Goal: Task Accomplishment & Management: Manage account settings

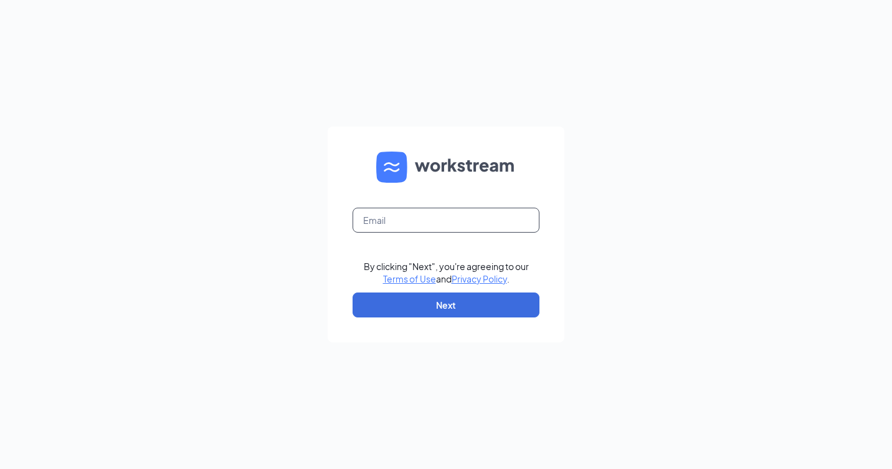
click at [424, 222] on input "text" at bounding box center [446, 219] width 187 height 25
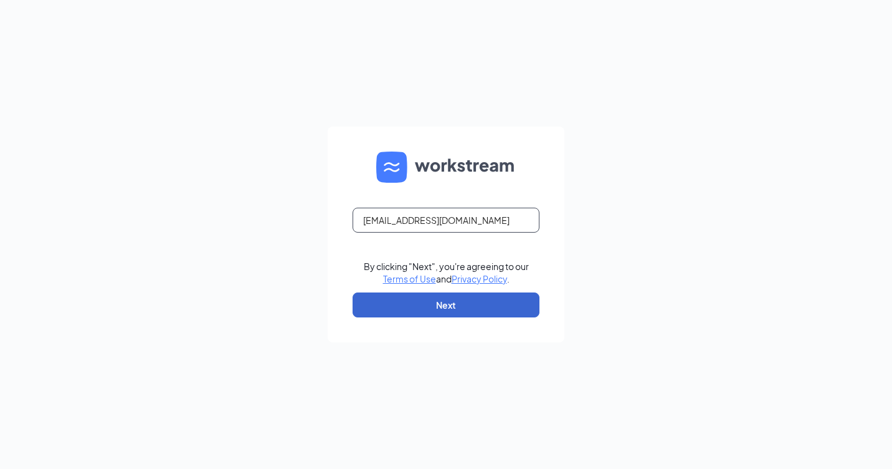
type input "rs039758@tacobell.com"
click at [450, 295] on button "Next" at bounding box center [446, 304] width 187 height 25
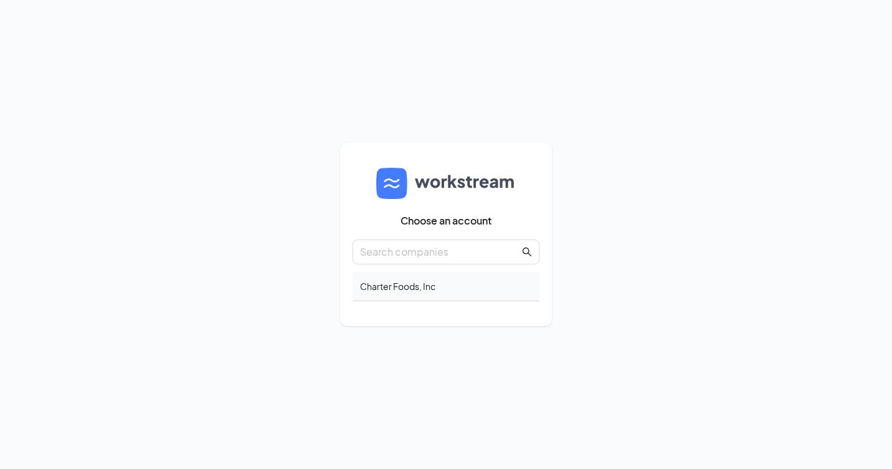
click at [416, 287] on div "Charter Foods, Inc" at bounding box center [446, 286] width 187 height 29
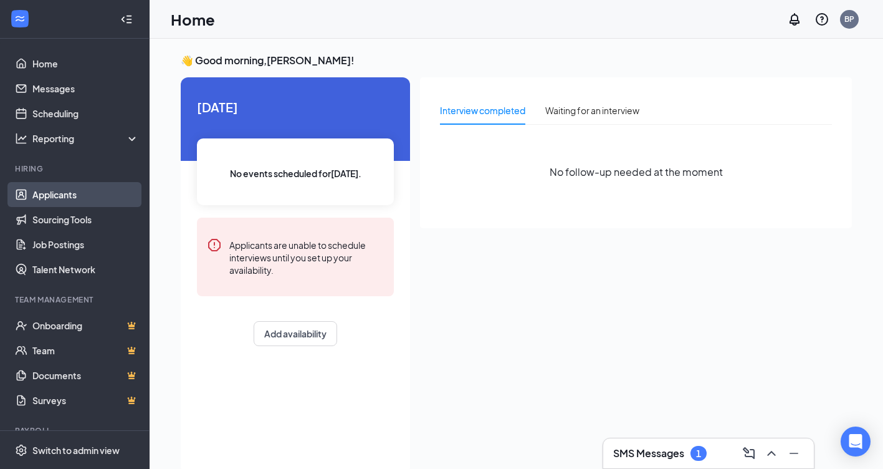
click at [69, 197] on link "Applicants" at bounding box center [85, 194] width 107 height 25
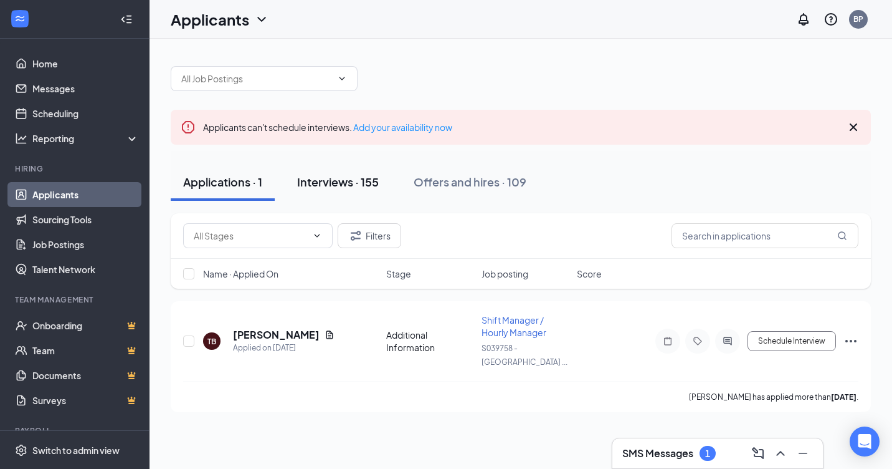
click at [315, 176] on div "Interviews · 155" at bounding box center [338, 182] width 82 height 16
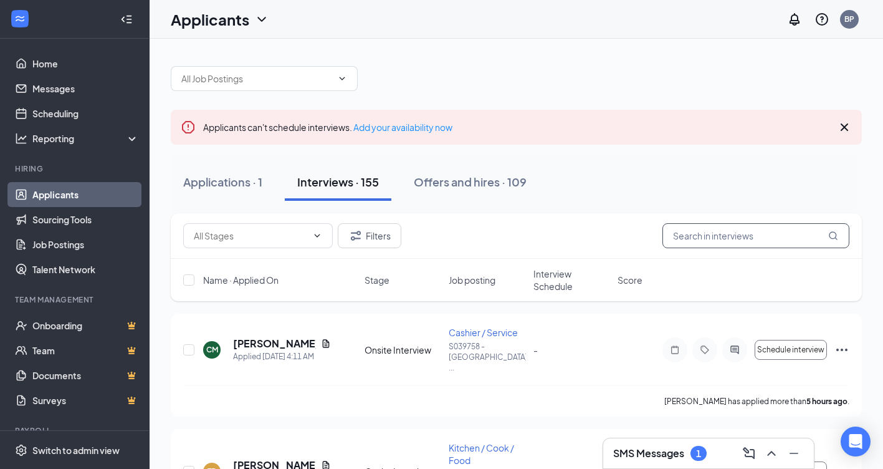
click at [713, 237] on input "text" at bounding box center [755, 235] width 187 height 25
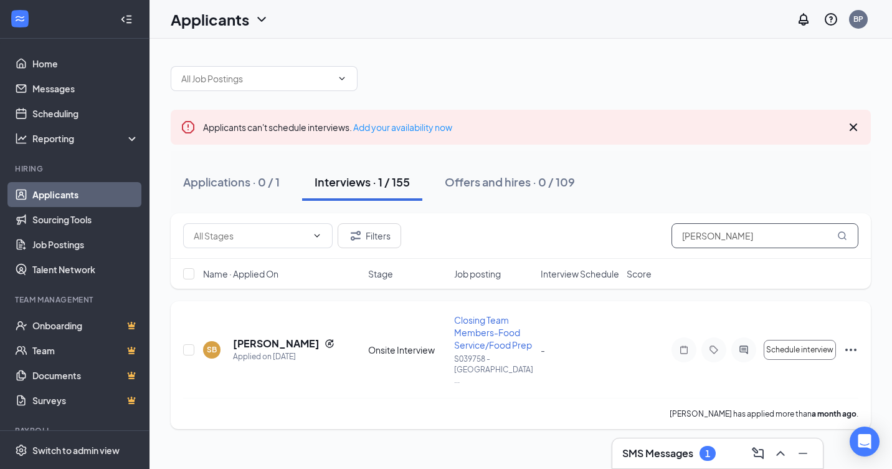
type input "steven banks"
click at [504, 317] on span "Closing Team Members-Food Service/Food Prep" at bounding box center [493, 332] width 78 height 36
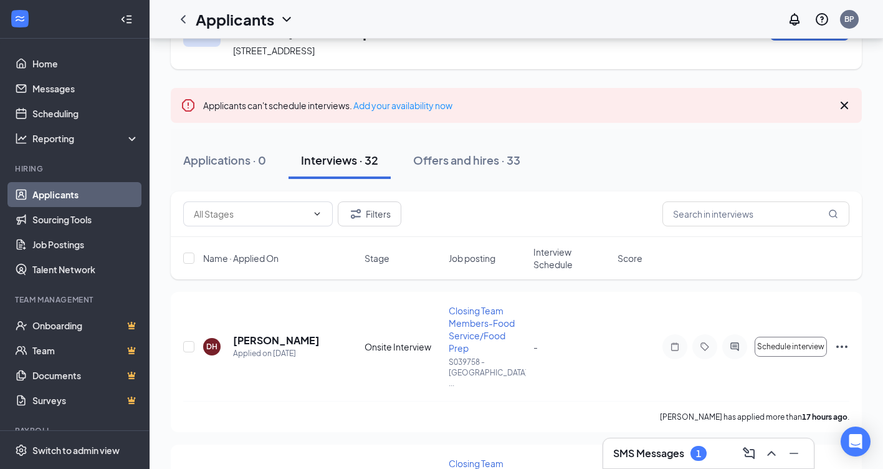
scroll to position [125, 0]
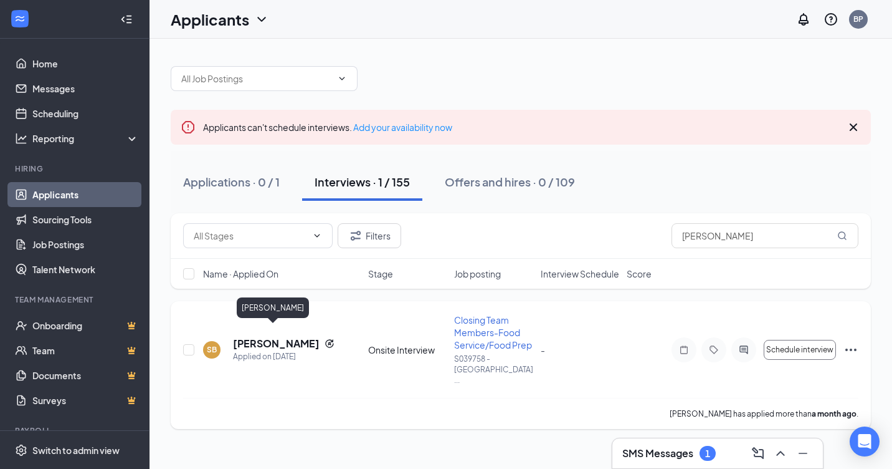
click at [259, 336] on h5 "Steven Banks" at bounding box center [276, 343] width 87 height 14
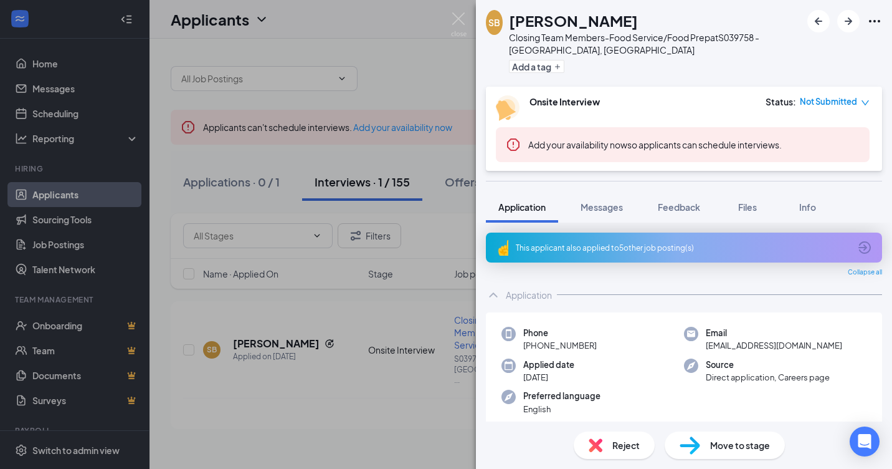
click at [722, 453] on div "Move to stage" at bounding box center [725, 444] width 120 height 27
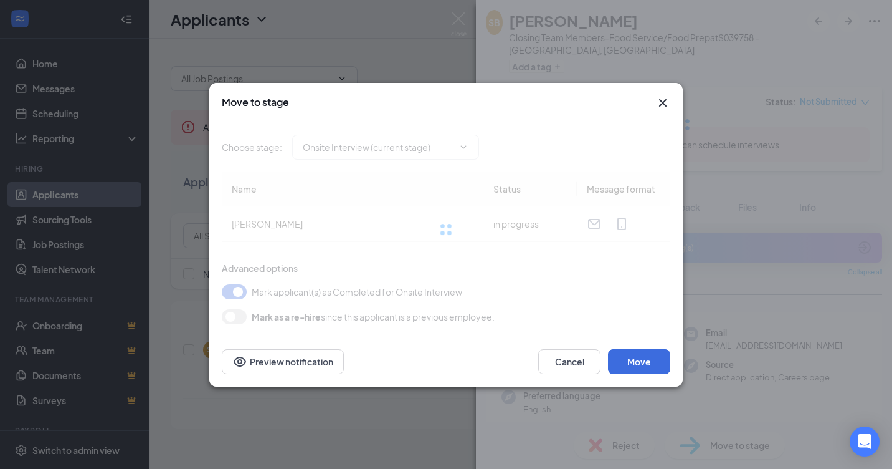
type input "Hiring Complete (final stage)"
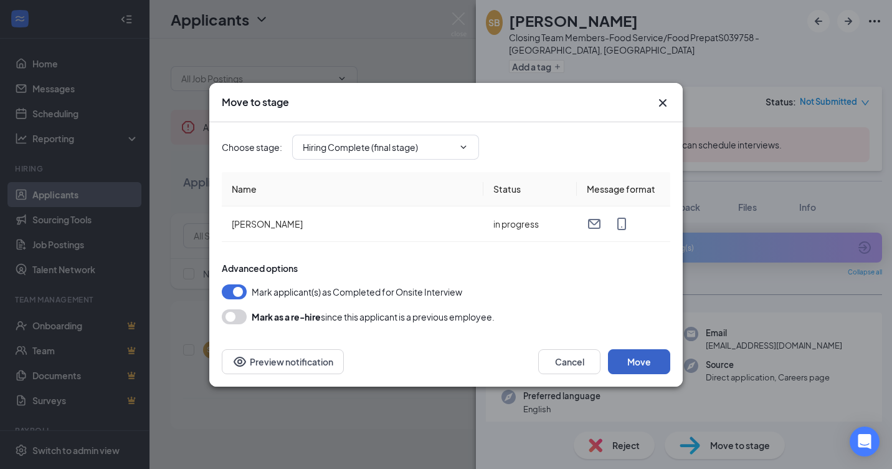
click at [639, 367] on button "Move" at bounding box center [639, 361] width 62 height 25
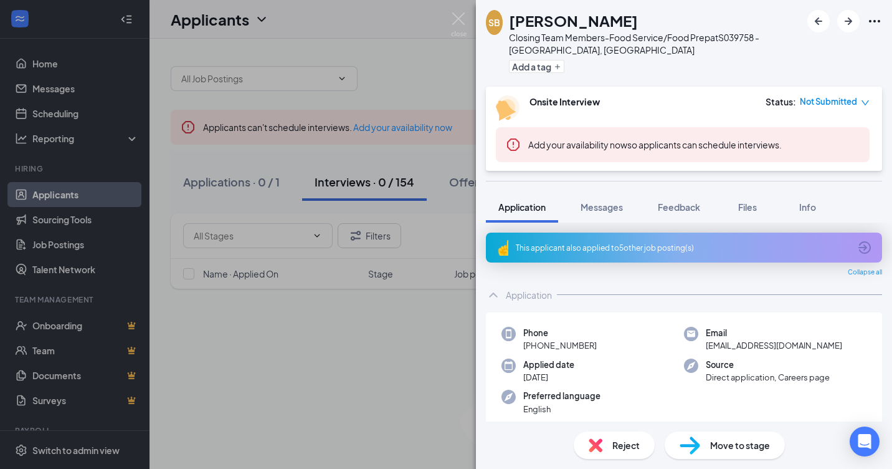
click at [271, 345] on div "SB Steven Banks Closing Team Members-Food Service/Food Prep at S039758 - Danvil…" at bounding box center [446, 234] width 892 height 469
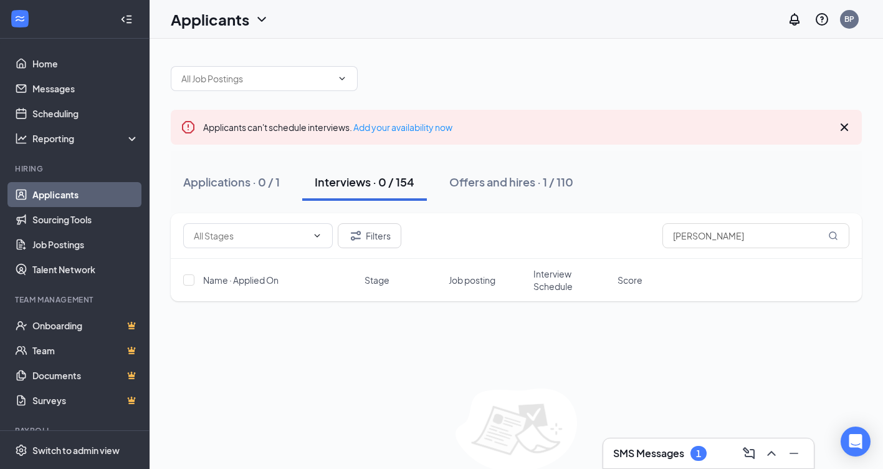
click at [669, 454] on h3 "SMS Messages" at bounding box center [648, 453] width 71 height 14
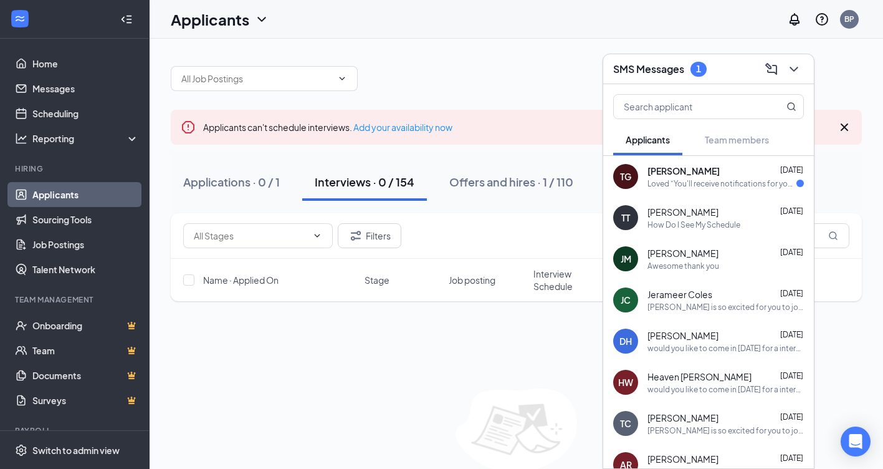
click at [707, 169] on span "Tianna Gourzong" at bounding box center [683, 170] width 72 height 12
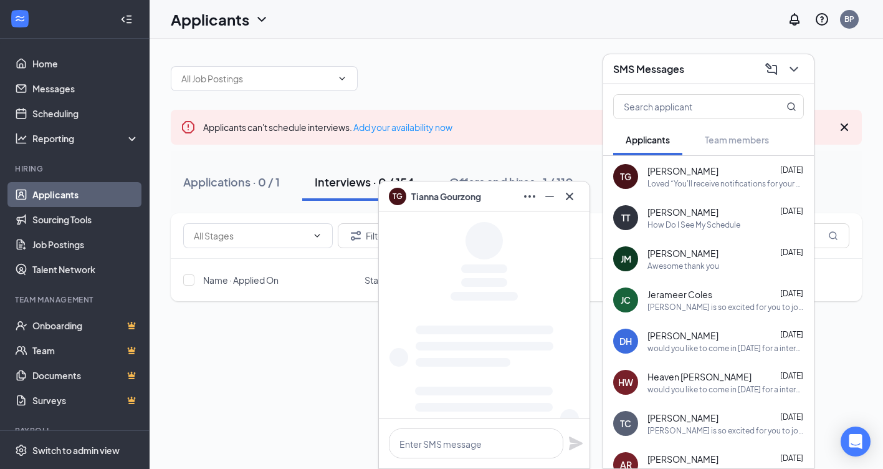
click at [342, 351] on div "Filters steven banks Name · Applied On Stage Job posting Interview Schedule Sco…" at bounding box center [516, 361] width 691 height 296
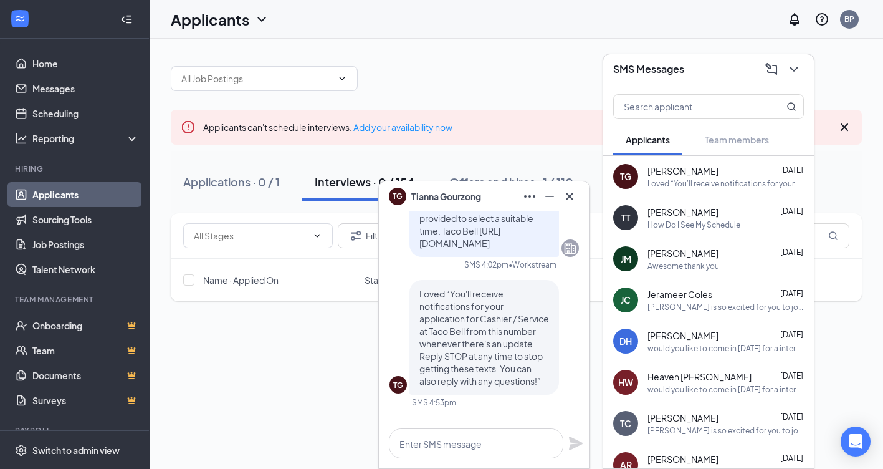
click at [342, 351] on div "Filters steven banks Name · Applied On Stage Job posting Interview Schedule Sco…" at bounding box center [516, 361] width 691 height 296
click at [331, 353] on div "Filters steven banks Name · Applied On Stage Job posting Interview Schedule Sco…" at bounding box center [516, 361] width 691 height 296
click at [570, 196] on icon "Cross" at bounding box center [569, 195] width 7 height 7
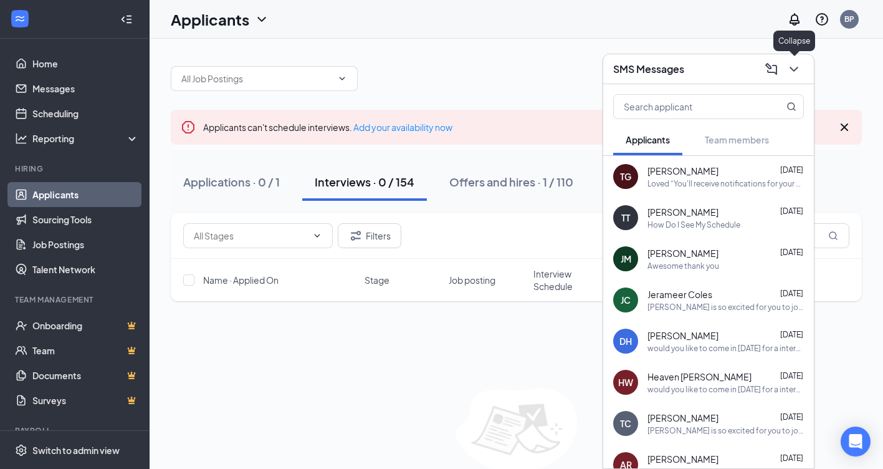
click at [794, 72] on icon "ChevronDown" at bounding box center [793, 69] width 15 height 15
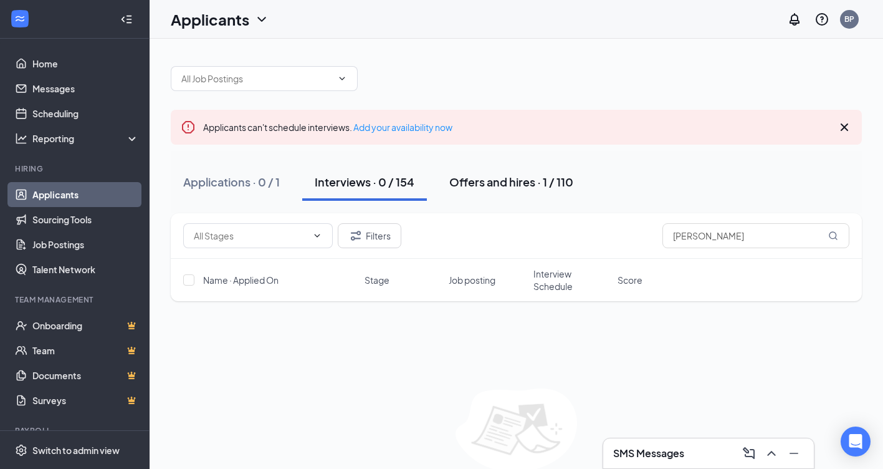
click at [513, 184] on div "Offers and hires · 1 / 110" at bounding box center [511, 182] width 124 height 16
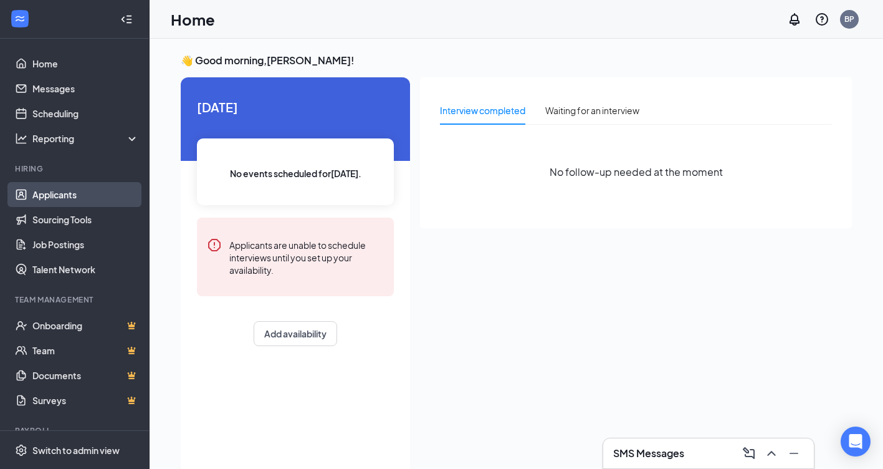
click at [87, 198] on link "Applicants" at bounding box center [85, 194] width 107 height 25
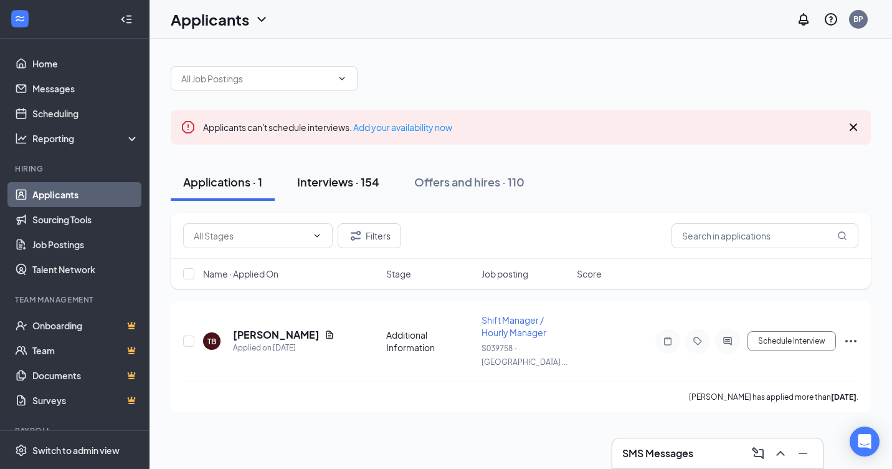
click at [304, 178] on div "Interviews · 154" at bounding box center [338, 182] width 82 height 16
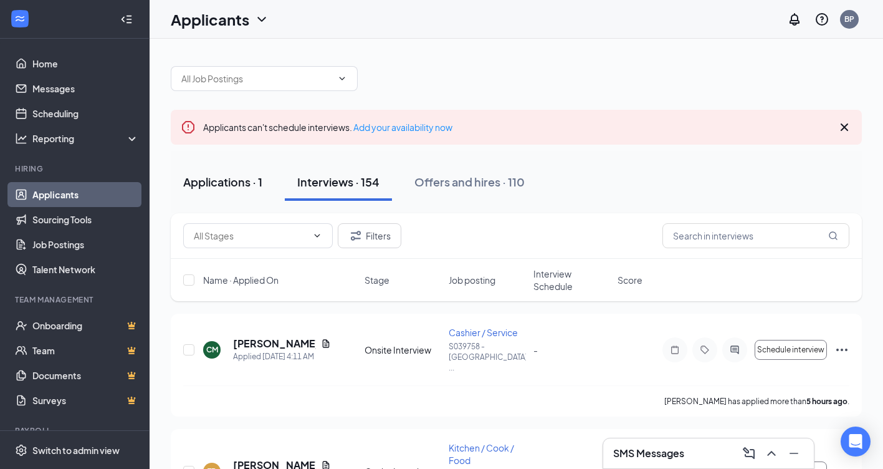
click at [194, 179] on div "Applications · 1" at bounding box center [222, 182] width 79 height 16
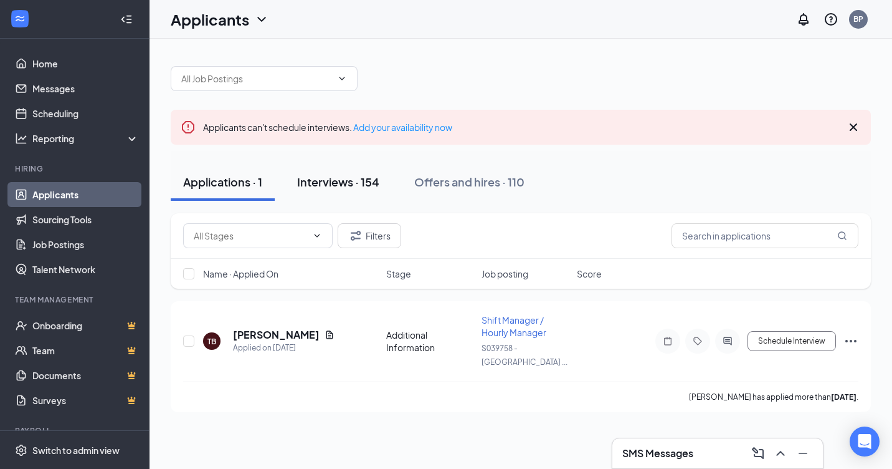
click at [306, 183] on div "Interviews · 154" at bounding box center [338, 182] width 82 height 16
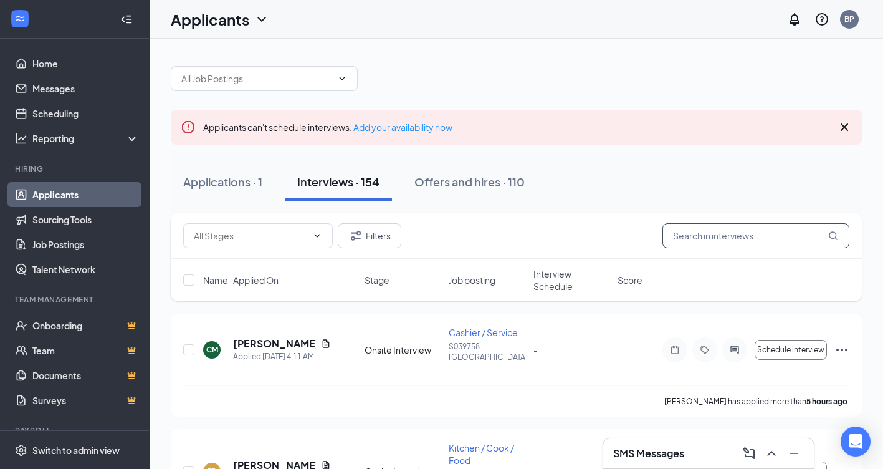
click at [711, 234] on input "text" at bounding box center [755, 235] width 187 height 25
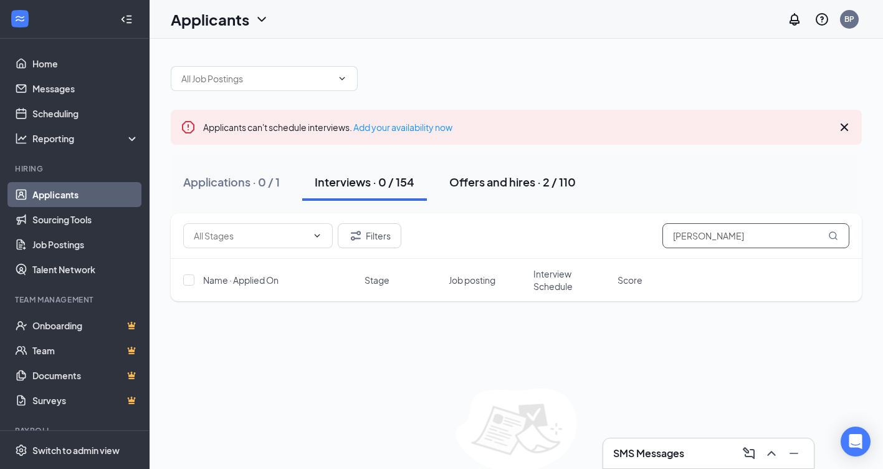
type input "brian holt"
click at [496, 184] on div "Offers and hires · 2 / 110" at bounding box center [512, 182] width 126 height 16
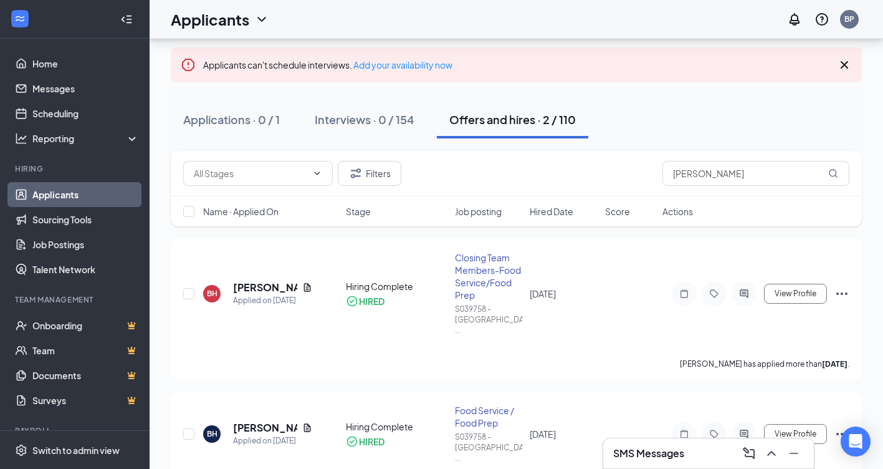
scroll to position [94, 0]
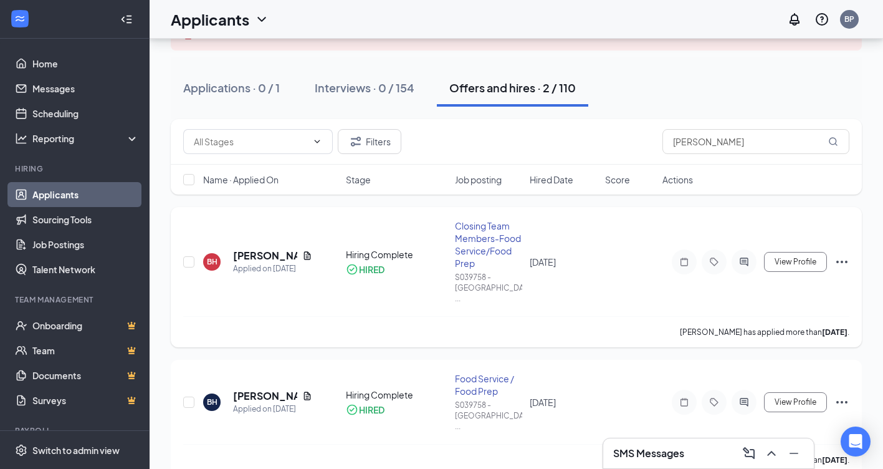
click at [489, 240] on div "Closing Team Members-Food Service/Food Prep" at bounding box center [489, 244] width 68 height 50
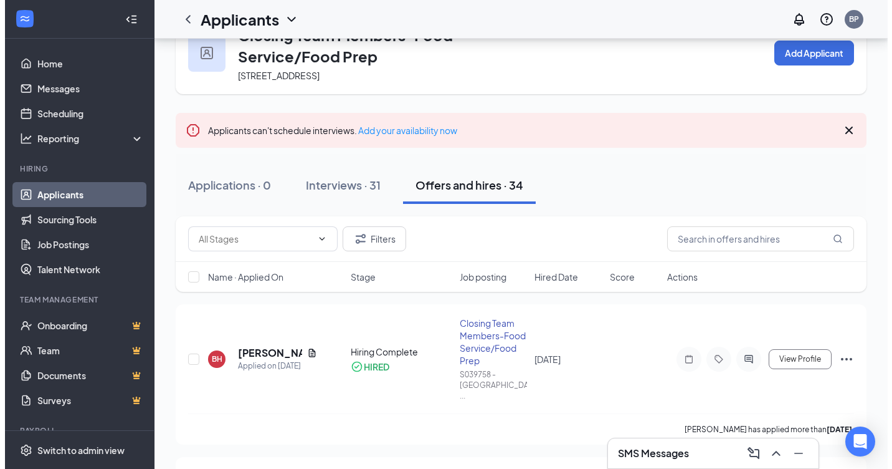
scroll to position [125, 0]
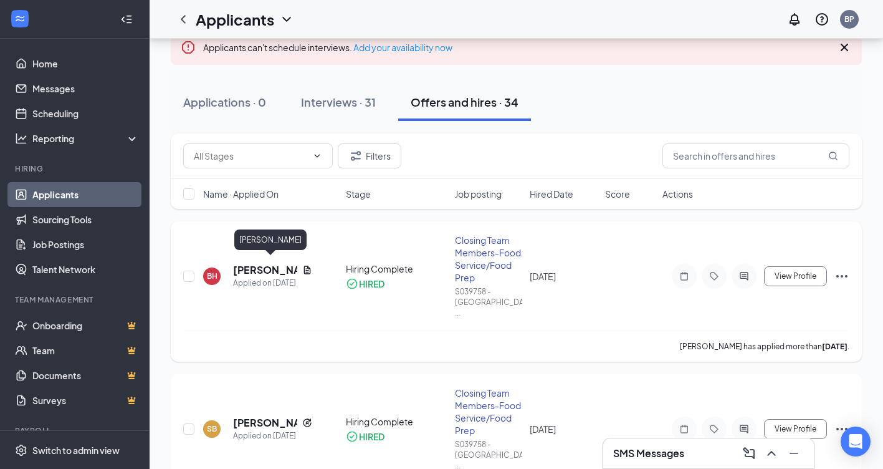
click at [269, 270] on h5 "[PERSON_NAME]" at bounding box center [265, 270] width 64 height 14
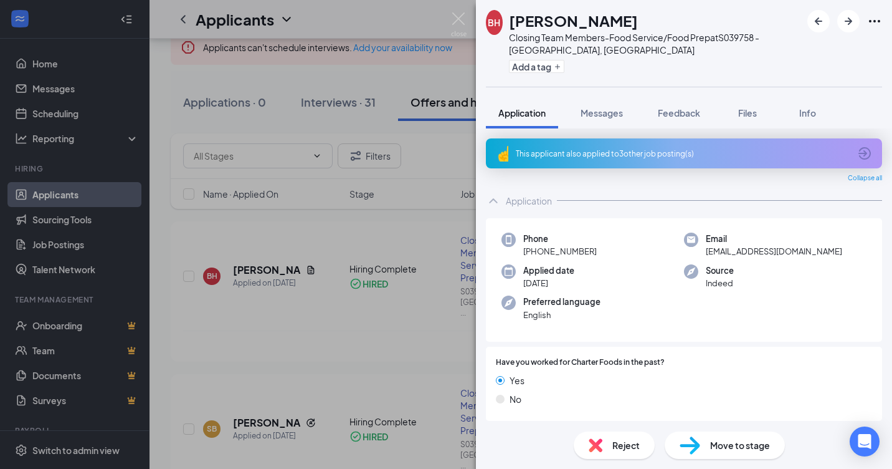
click at [709, 443] on div "Move to stage" at bounding box center [725, 444] width 120 height 27
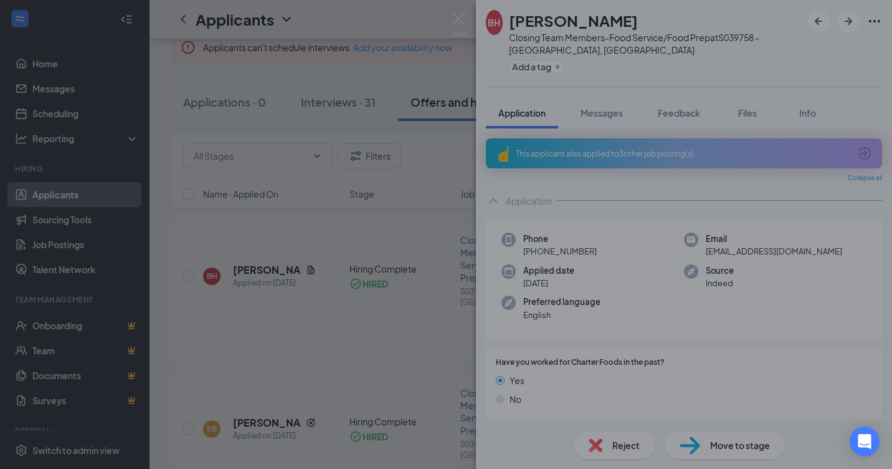
type input "Hiring Complete (current stage)"
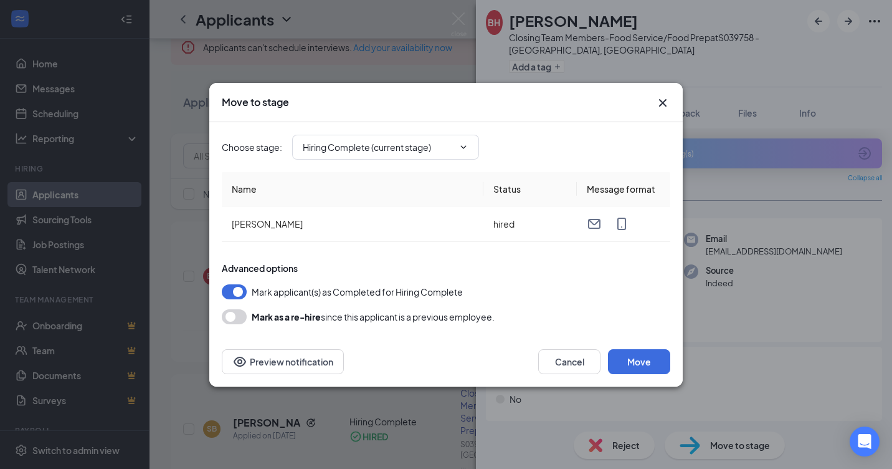
click at [248, 317] on div "Mark as a re-hire since this applicant is a previous employee." at bounding box center [446, 316] width 449 height 15
click at [229, 317] on button "button" at bounding box center [234, 316] width 25 height 15
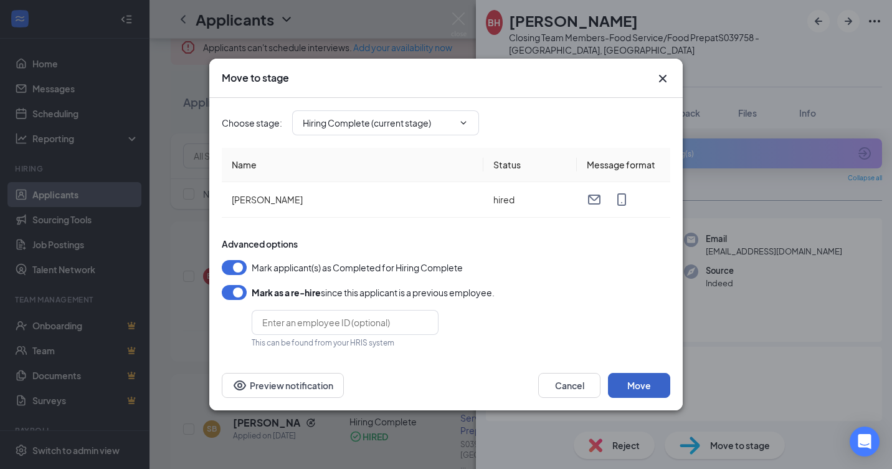
click at [653, 388] on button "Move" at bounding box center [639, 385] width 62 height 25
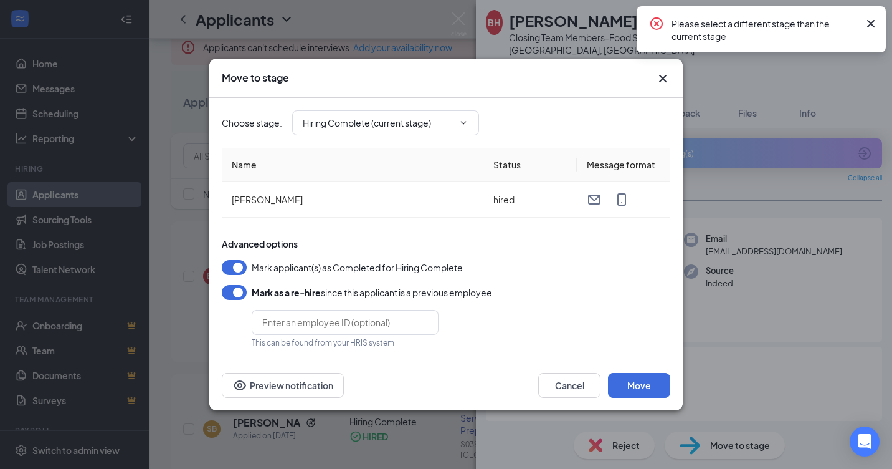
click at [873, 21] on icon "Cross" at bounding box center [870, 23] width 7 height 7
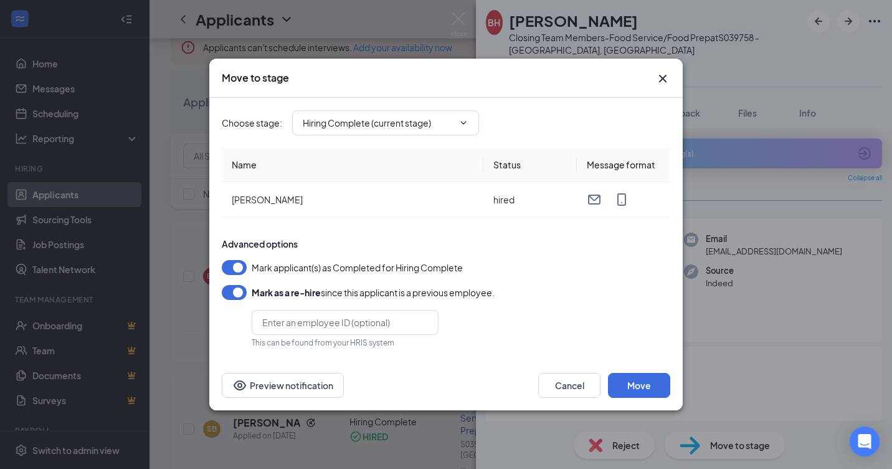
click at [232, 268] on button "button" at bounding box center [234, 267] width 25 height 15
click at [631, 388] on button "Move" at bounding box center [639, 385] width 62 height 25
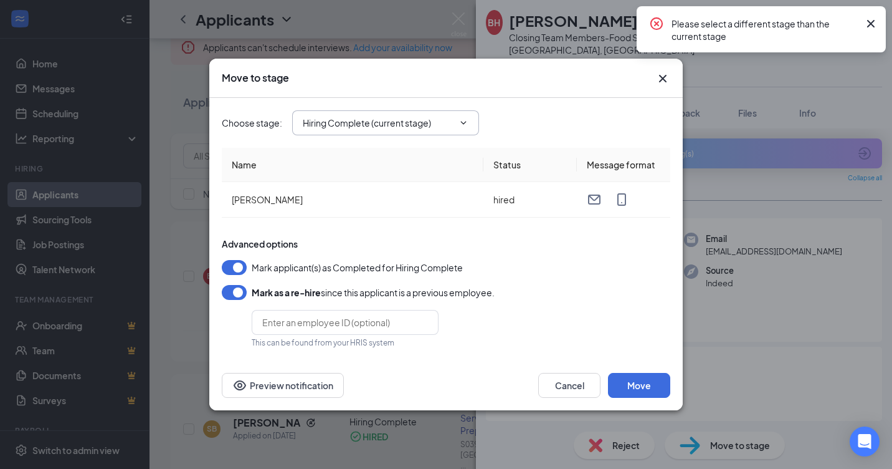
click at [445, 121] on input "Hiring Complete (current stage)" at bounding box center [378, 123] width 151 height 14
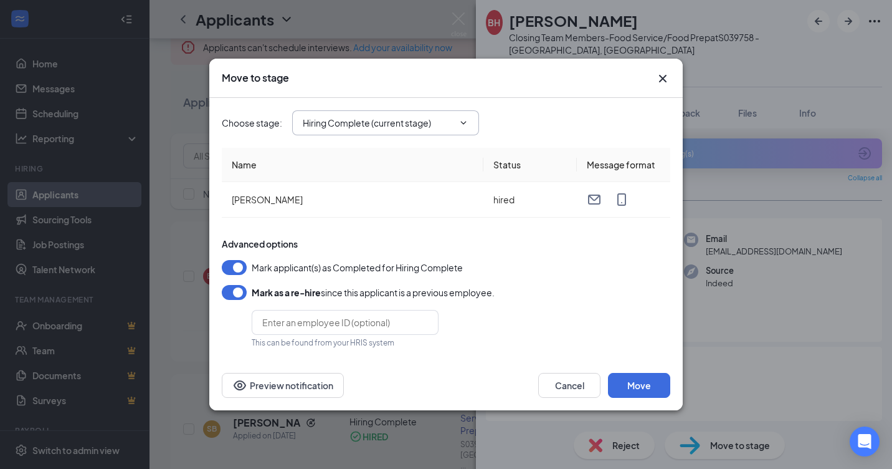
click at [239, 266] on button "button" at bounding box center [234, 267] width 25 height 15
drag, startPoint x: 696, startPoint y: 408, endPoint x: 689, endPoint y: 405, distance: 7.5
click at [693, 408] on div "Move to stage Choose stage : Hiring Complete (current stage) Application Onsite…" at bounding box center [446, 234] width 892 height 469
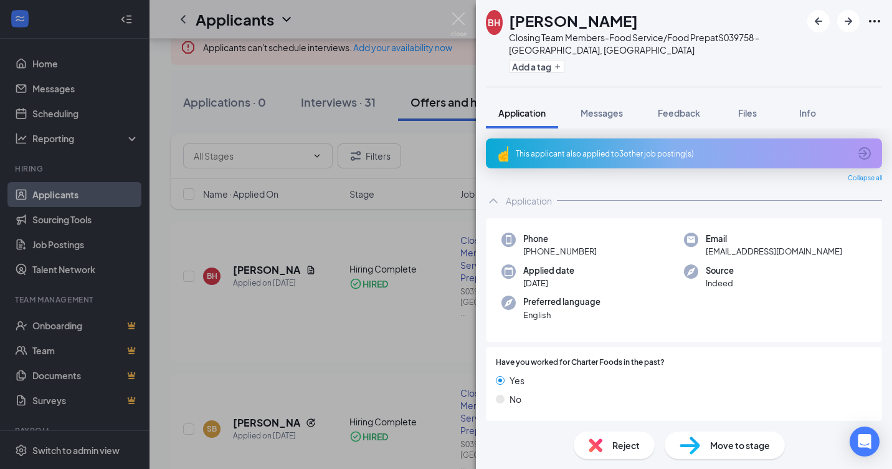
click at [734, 458] on div "Reject Move to stage" at bounding box center [684, 444] width 416 height 47
click at [734, 455] on div "Move to stage" at bounding box center [725, 444] width 120 height 27
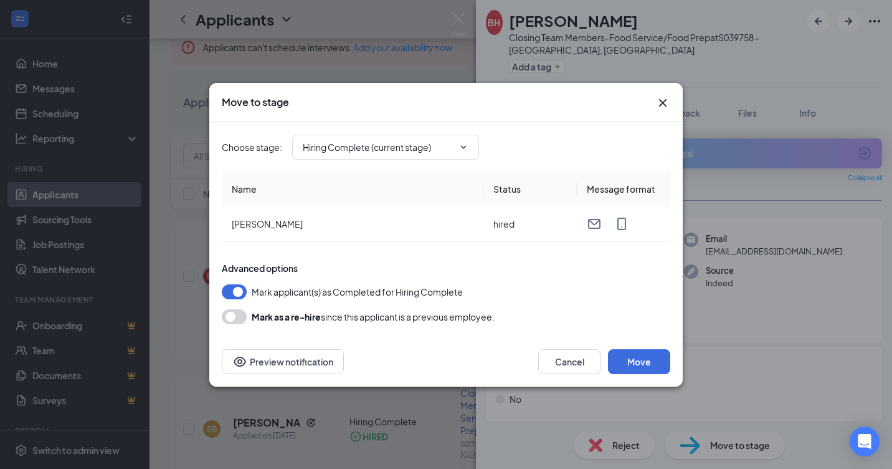
click at [246, 299] on div "Advanced options Mark applicant(s) as Completed for Hiring Complete Mark as a r…" at bounding box center [446, 293] width 449 height 62
click at [241, 317] on button "button" at bounding box center [234, 316] width 25 height 15
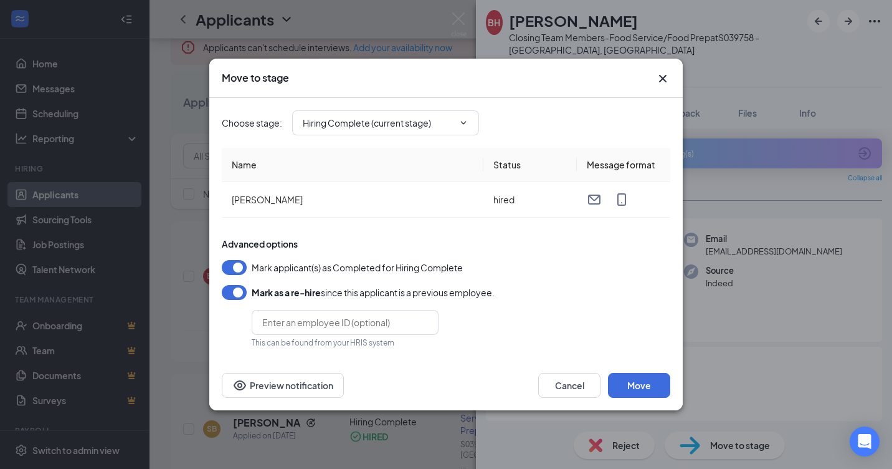
click at [238, 260] on button "button" at bounding box center [234, 267] width 25 height 15
click at [237, 272] on button "button" at bounding box center [234, 267] width 25 height 15
click at [647, 378] on button "Move" at bounding box center [639, 385] width 62 height 25
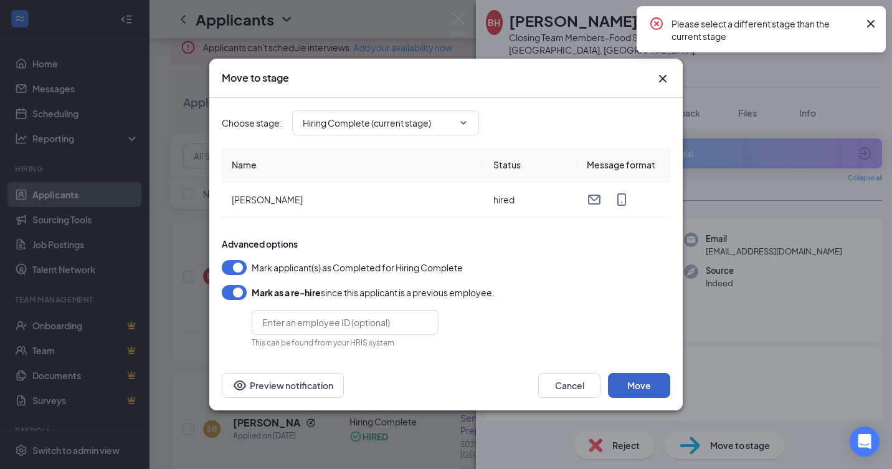
click at [647, 378] on button "Move" at bounding box center [639, 385] width 62 height 25
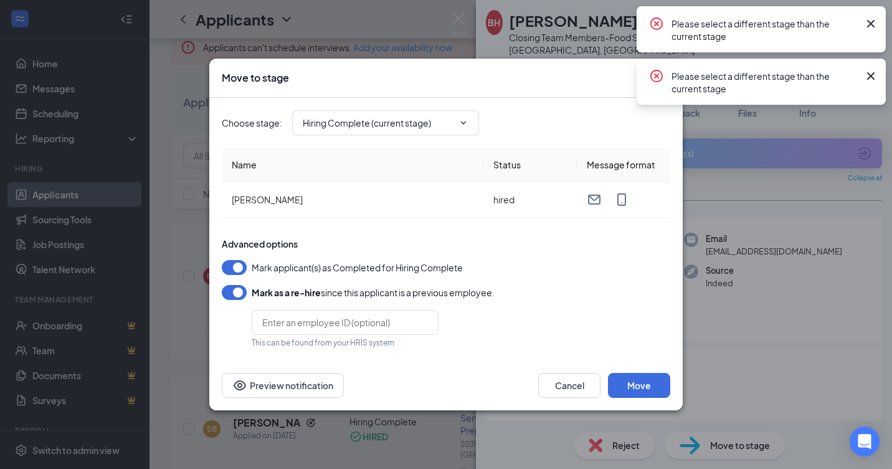
click at [872, 75] on icon "Cross" at bounding box center [870, 75] width 7 height 7
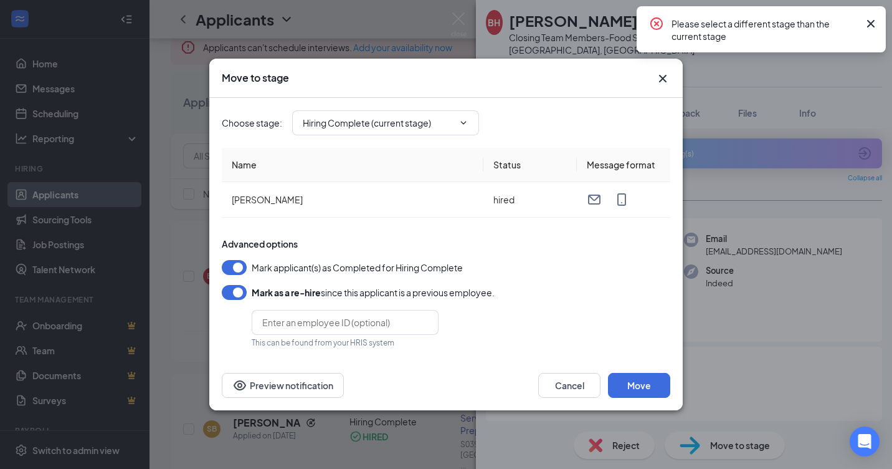
click at [874, 29] on icon "Cross" at bounding box center [871, 23] width 15 height 15
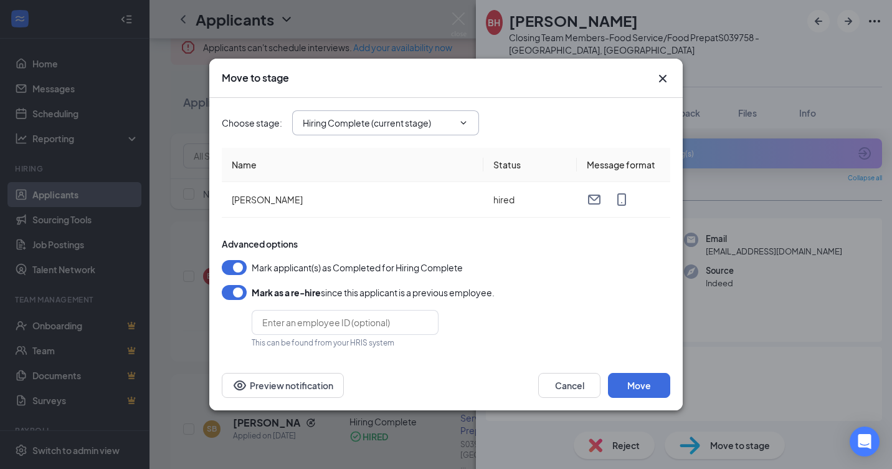
click at [441, 129] on input "Hiring Complete (current stage)" at bounding box center [378, 123] width 151 height 14
click at [260, 386] on button "Preview notification" at bounding box center [283, 385] width 122 height 25
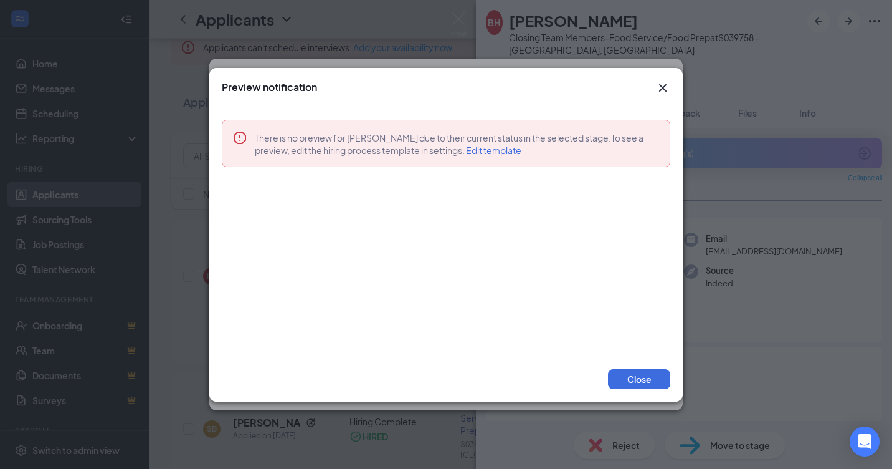
click at [659, 89] on icon "Cross" at bounding box center [662, 87] width 15 height 15
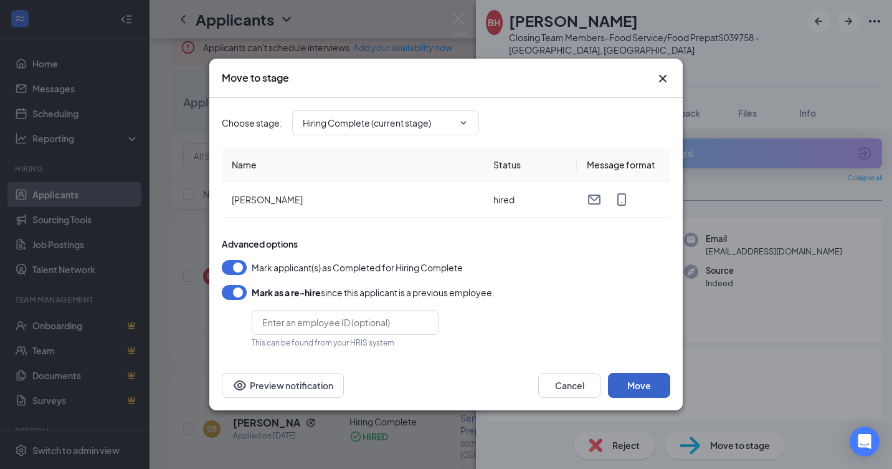
click at [640, 381] on button "Move" at bounding box center [639, 385] width 62 height 25
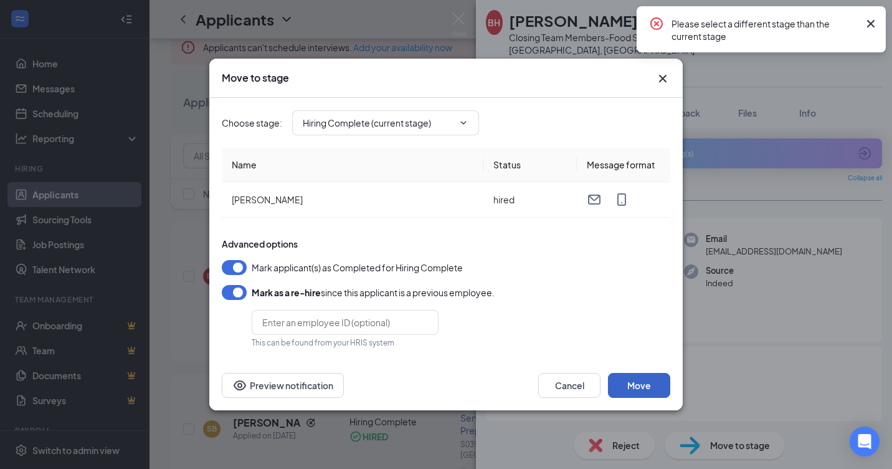
click at [640, 381] on button "Move" at bounding box center [639, 385] width 62 height 25
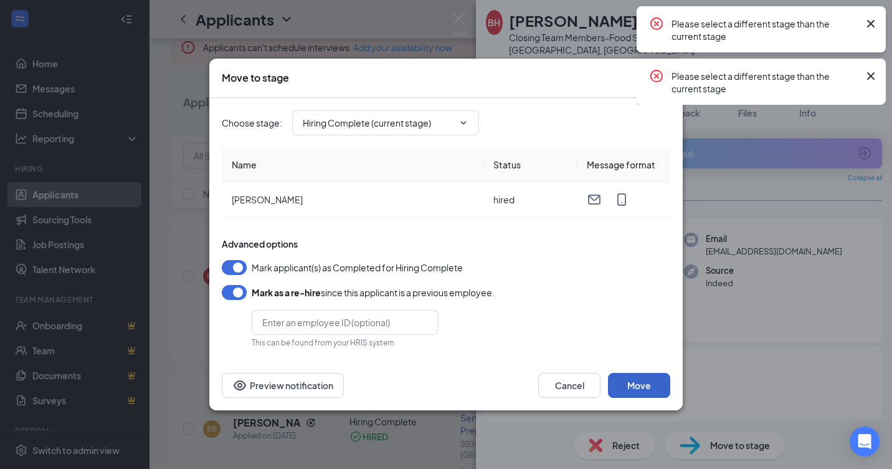
click at [640, 381] on button "Move" at bounding box center [639, 385] width 62 height 25
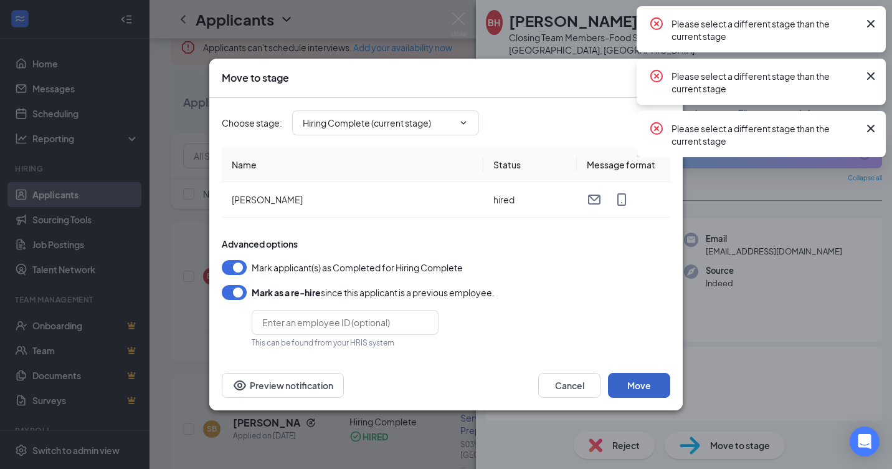
click at [640, 381] on button "Move" at bounding box center [639, 385] width 62 height 25
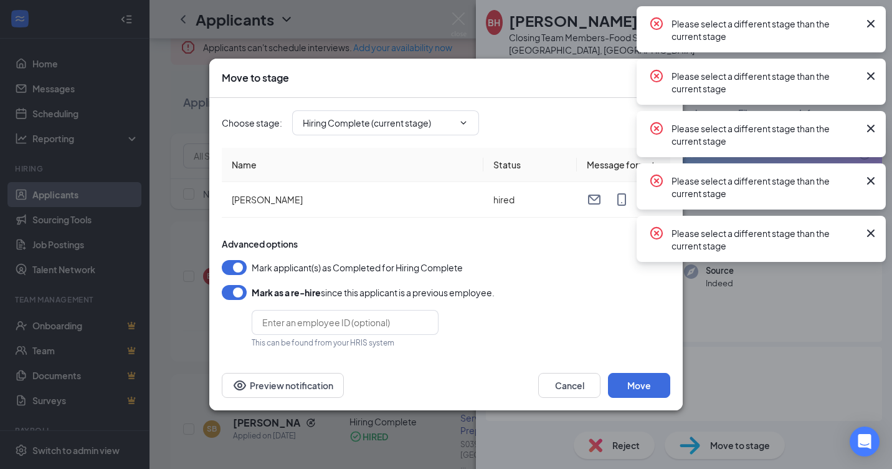
click at [871, 231] on icon "Cross" at bounding box center [871, 233] width 15 height 15
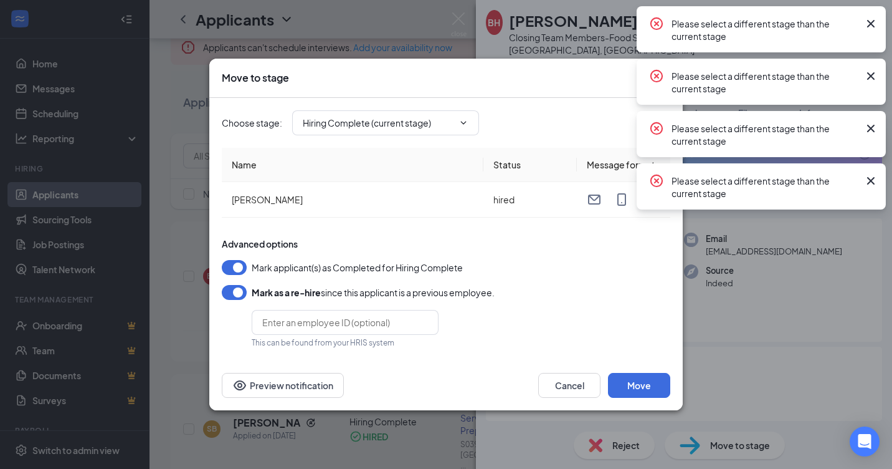
click at [872, 179] on icon "Cross" at bounding box center [870, 180] width 7 height 7
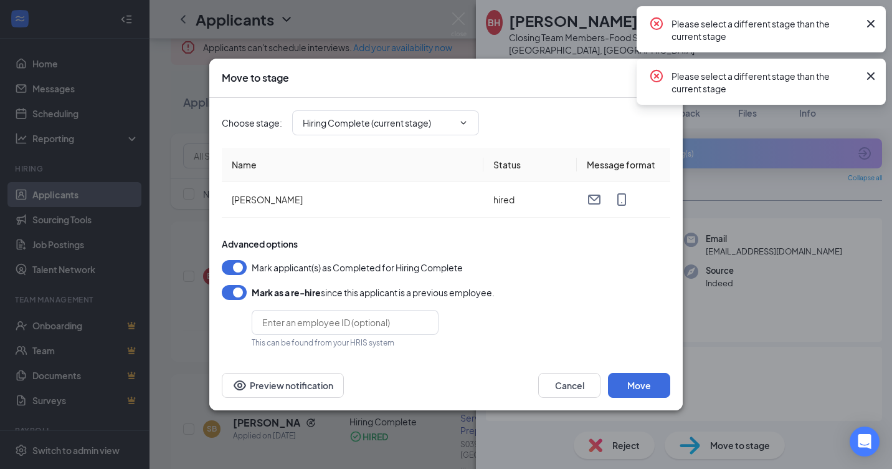
click at [865, 127] on div "Move to stage Choose stage : Hiring Complete (current stage) Application Onsite…" at bounding box center [446, 234] width 892 height 469
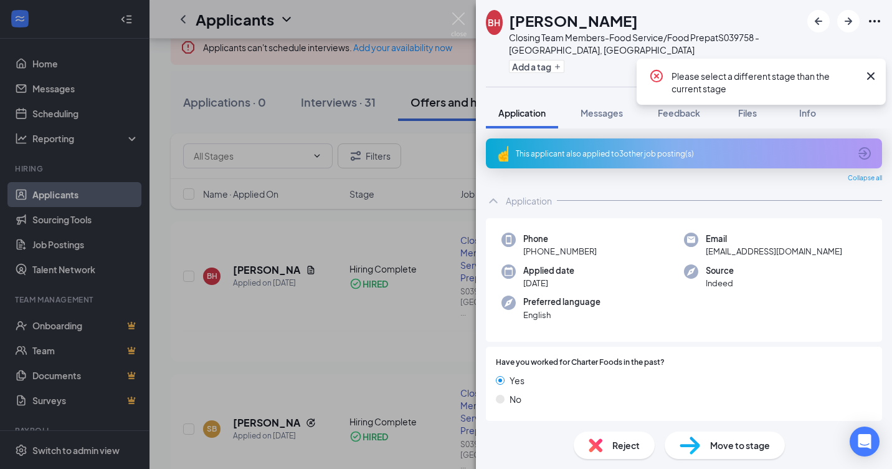
click at [869, 76] on icon "Cross" at bounding box center [871, 76] width 15 height 15
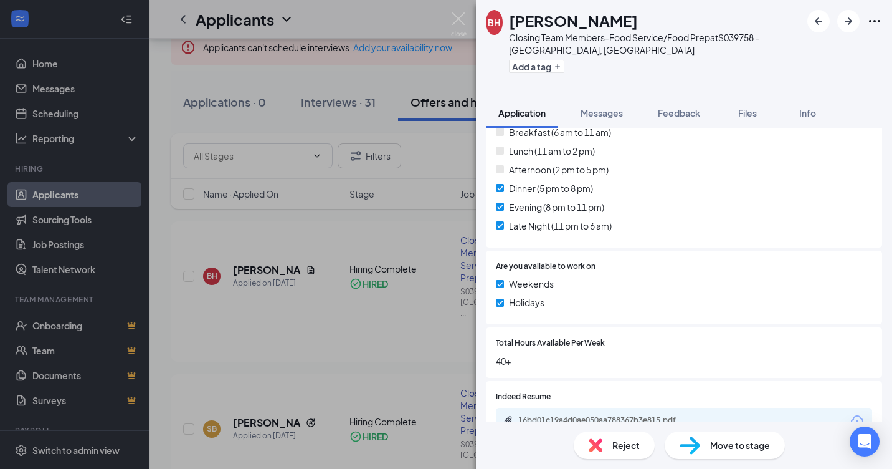
scroll to position [608, 0]
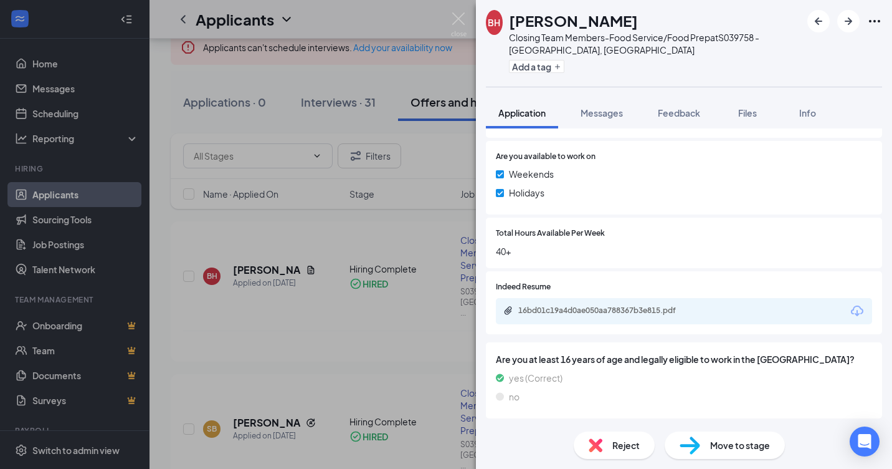
click at [711, 442] on span "Move to stage" at bounding box center [740, 445] width 60 height 14
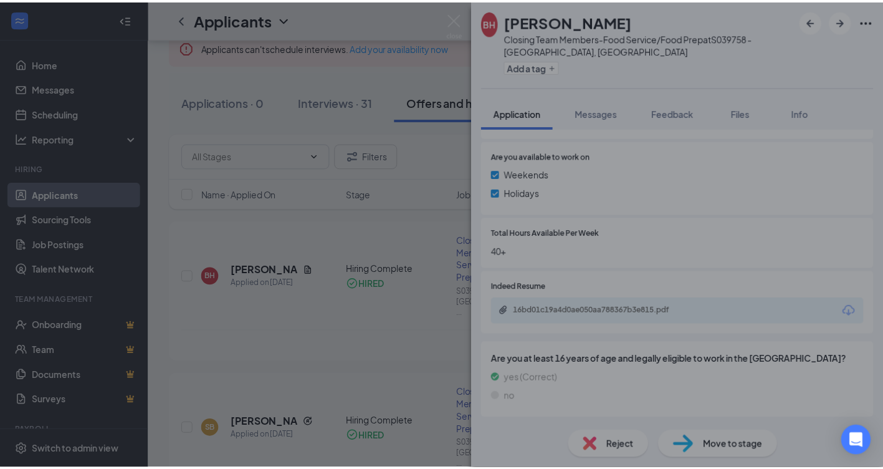
scroll to position [603, 0]
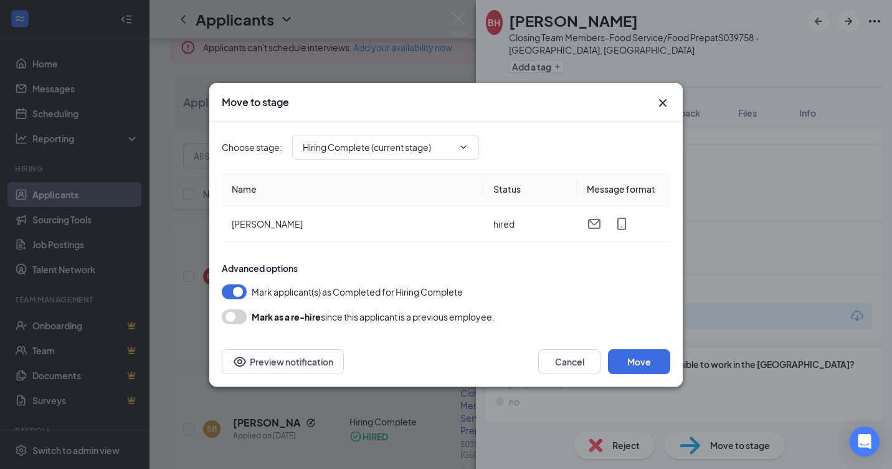
click at [232, 309] on button "button" at bounding box center [234, 316] width 25 height 15
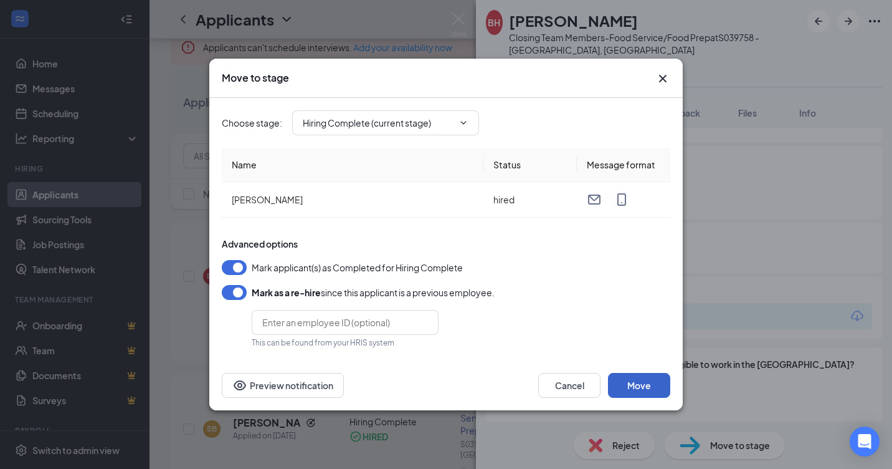
click at [663, 381] on button "Move" at bounding box center [639, 385] width 62 height 25
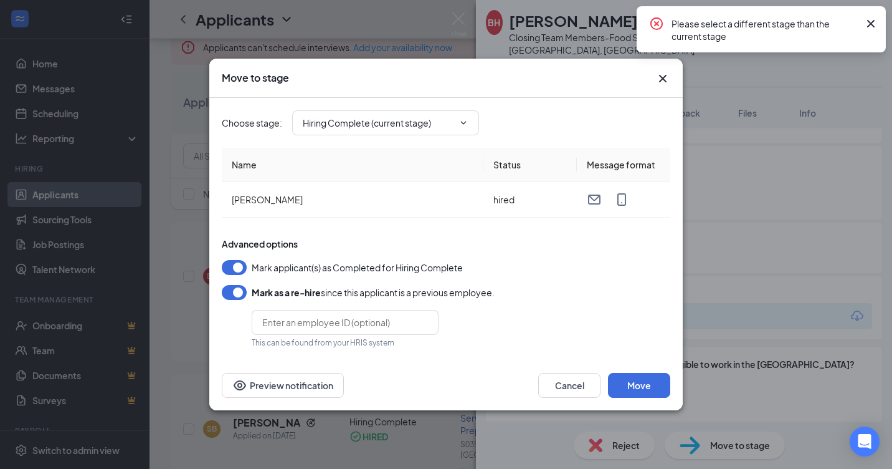
click at [663, 75] on icon "Cross" at bounding box center [662, 78] width 15 height 15
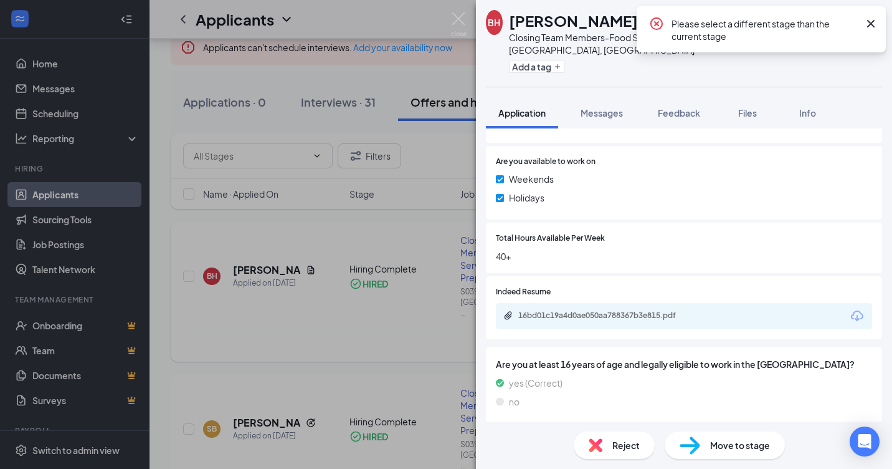
drag, startPoint x: 311, startPoint y: 285, endPoint x: 317, endPoint y: 303, distance: 19.5
click at [311, 285] on div "BH [PERSON_NAME] Closing Team Members-Food Service/Food Prep at S039758 - [GEOG…" at bounding box center [446, 234] width 892 height 469
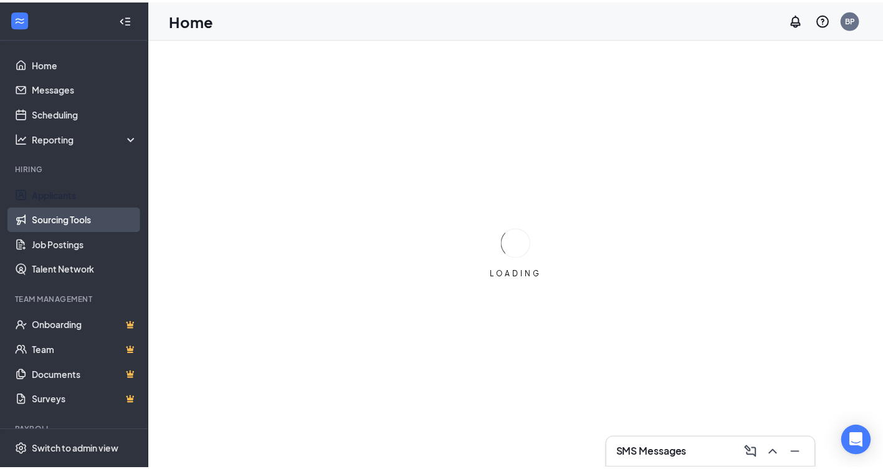
scroll to position [44, 0]
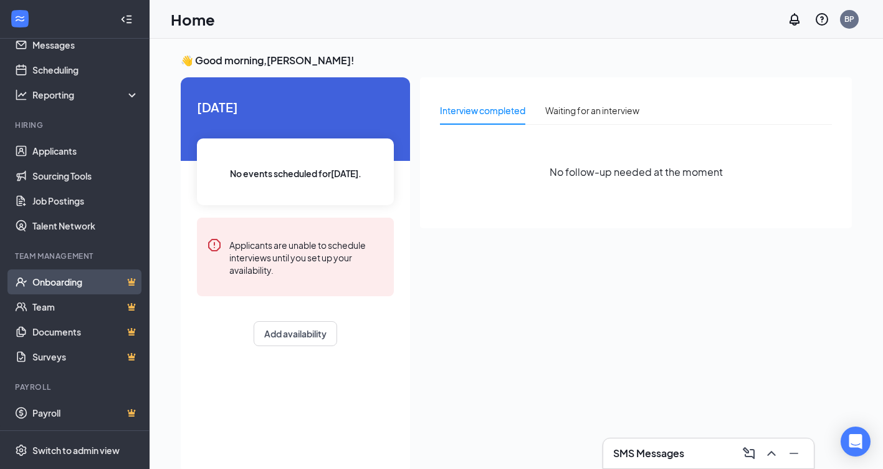
click at [64, 275] on link "Onboarding" at bounding box center [85, 281] width 107 height 25
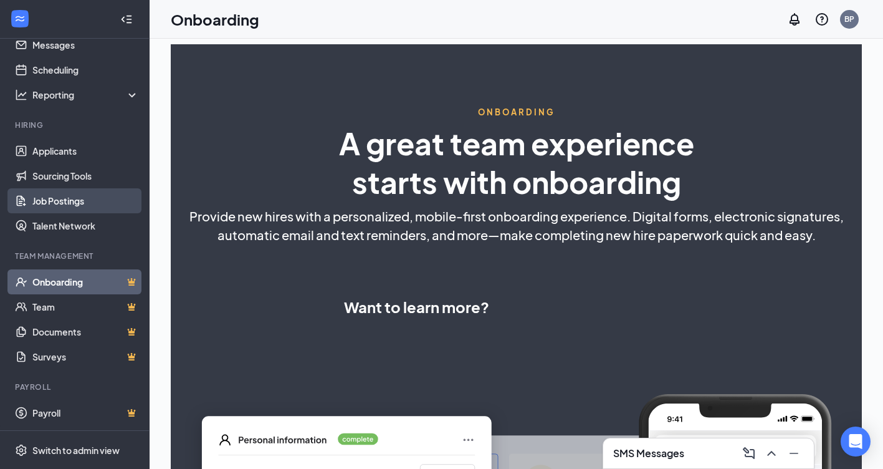
select select "US"
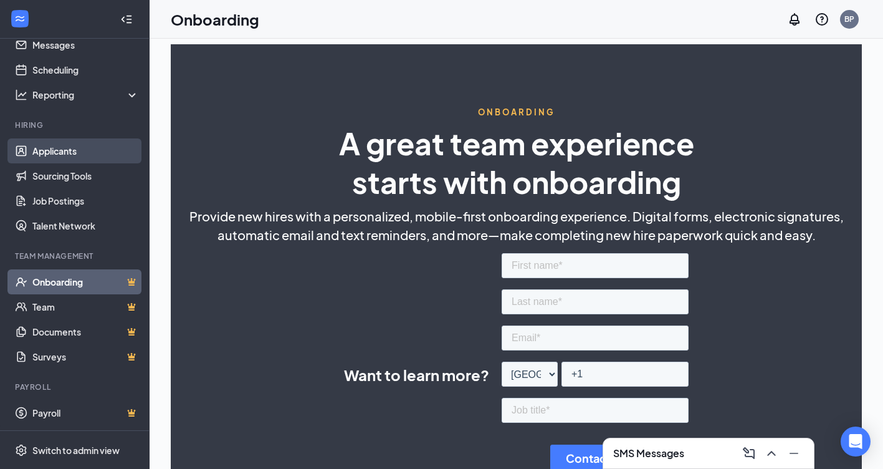
click at [86, 153] on link "Applicants" at bounding box center [85, 150] width 107 height 25
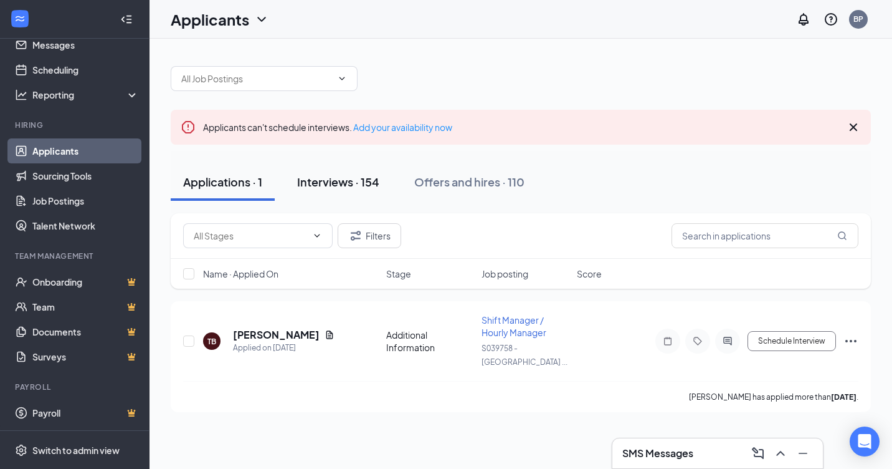
click at [329, 188] on div "Interviews · 154" at bounding box center [338, 182] width 82 height 16
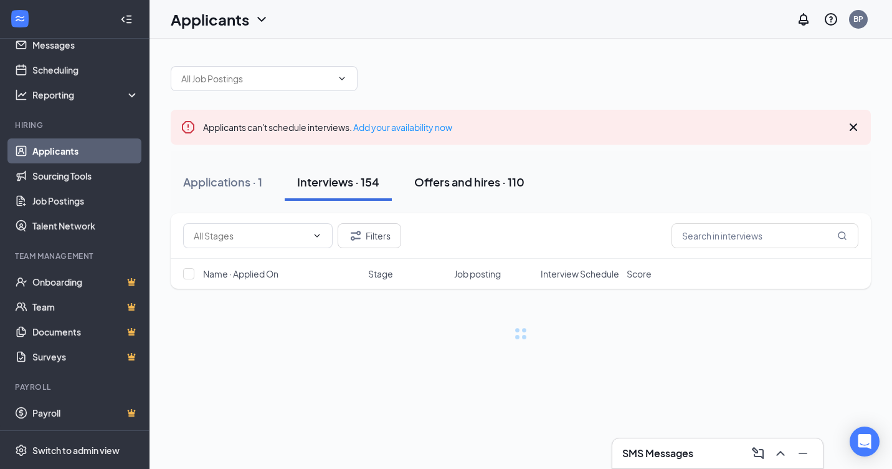
click at [436, 181] on div "Offers and hires · 110" at bounding box center [469, 182] width 110 height 16
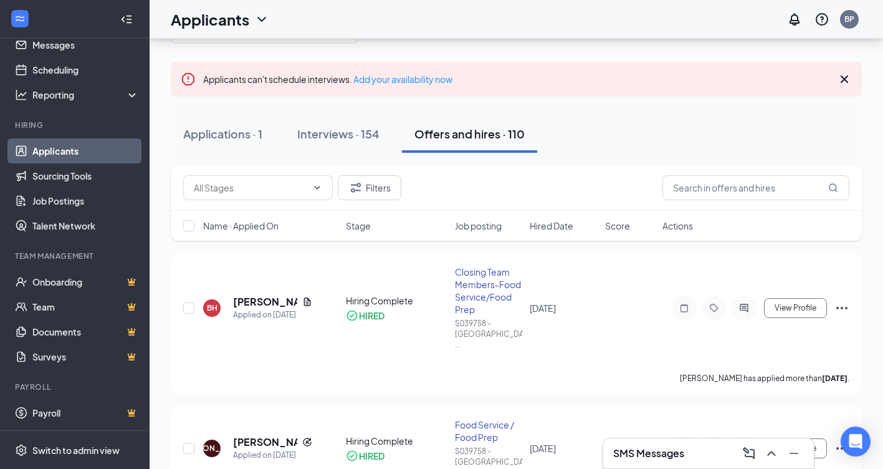
scroll to position [62, 0]
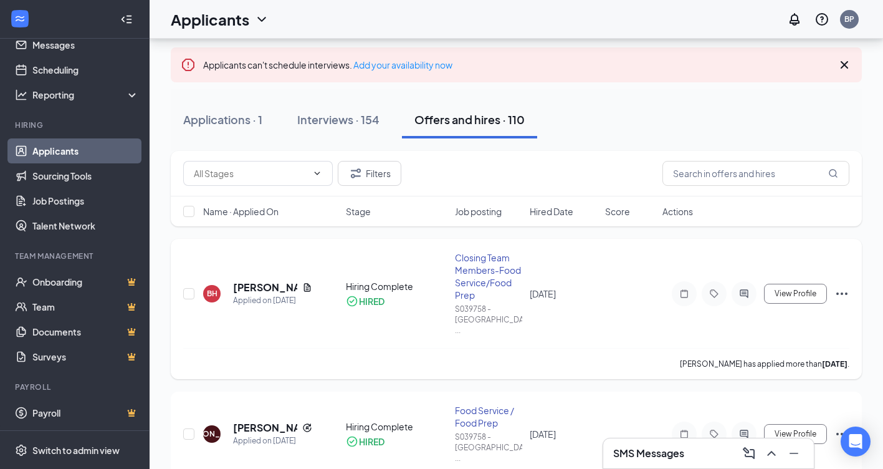
click at [473, 264] on div "Closing Team Members-Food Service/Food Prep" at bounding box center [489, 276] width 68 height 50
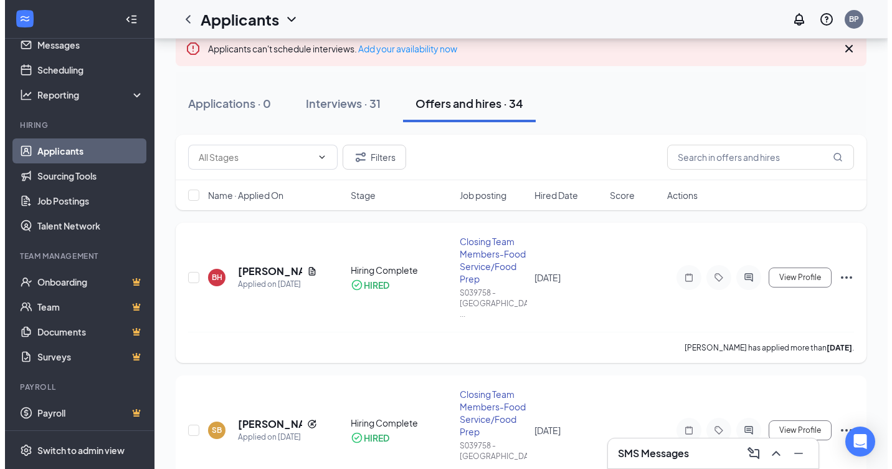
scroll to position [125, 0]
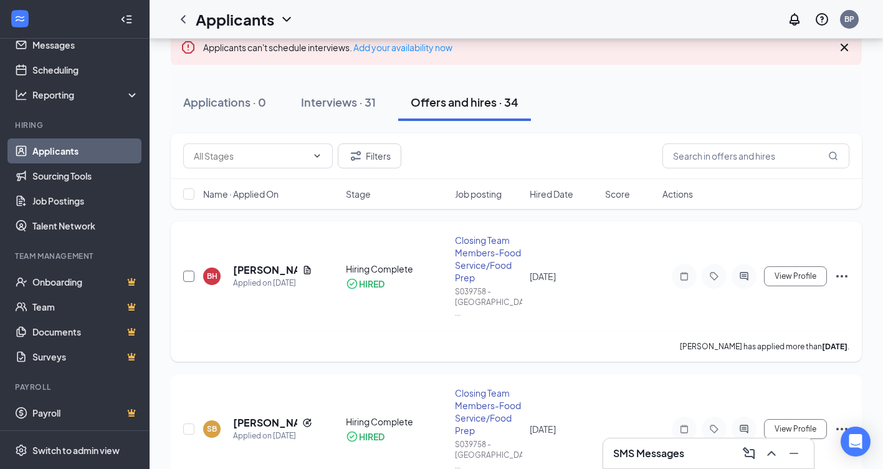
click at [188, 274] on input "checkbox" at bounding box center [188, 275] width 11 height 11
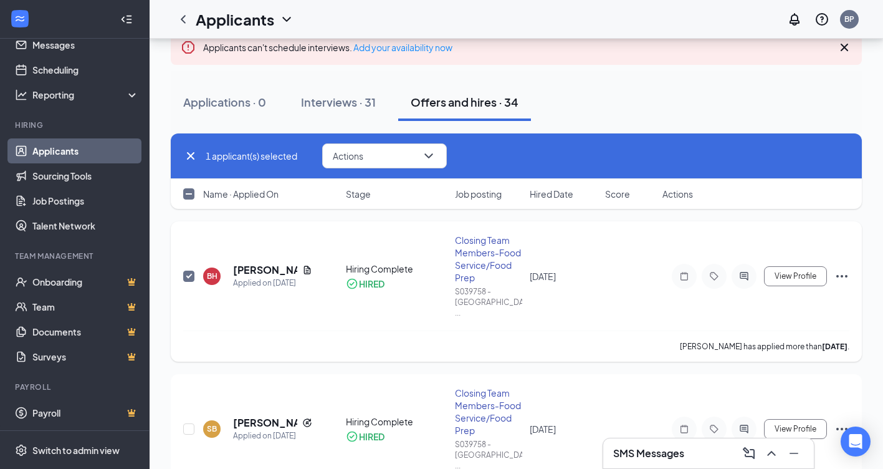
click at [188, 274] on input "checkbox" at bounding box center [188, 275] width 11 height 11
checkbox input "false"
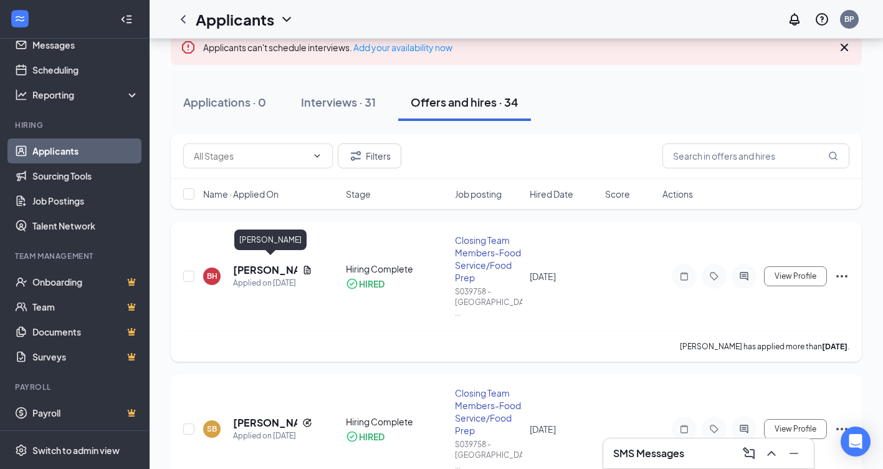
click at [268, 267] on h5 "[PERSON_NAME]" at bounding box center [265, 270] width 64 height 14
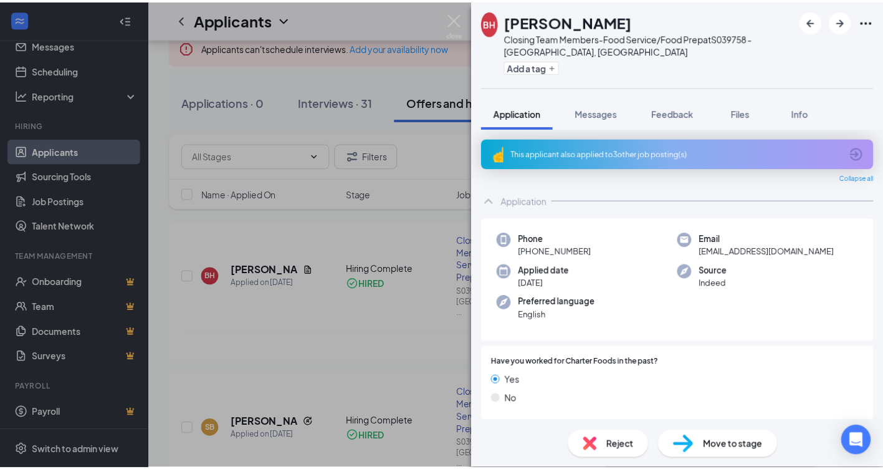
scroll to position [62, 0]
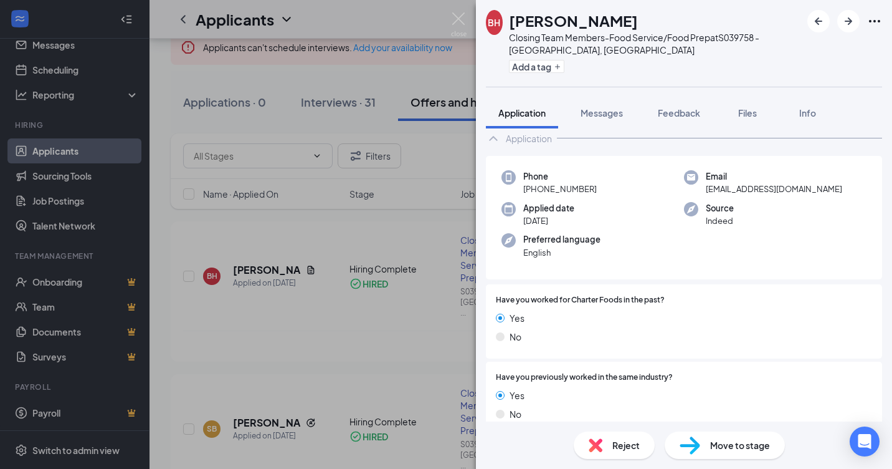
click at [758, 452] on div "Move to stage" at bounding box center [725, 444] width 120 height 27
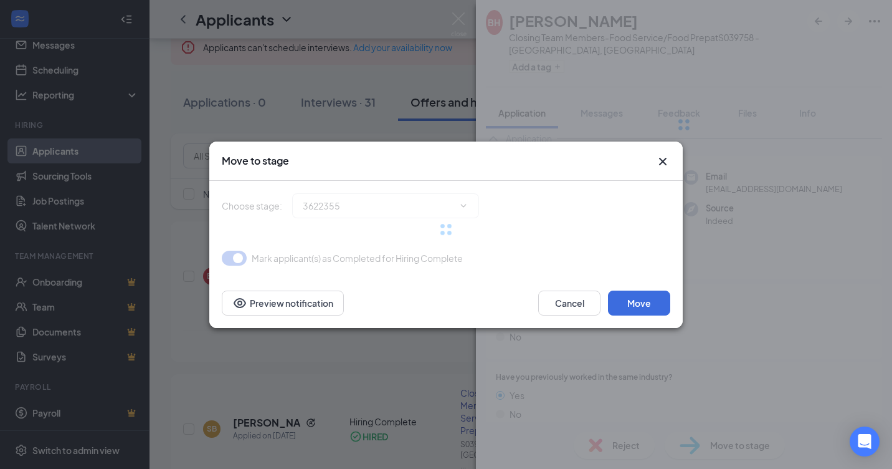
type input "Hiring Complete (current stage)"
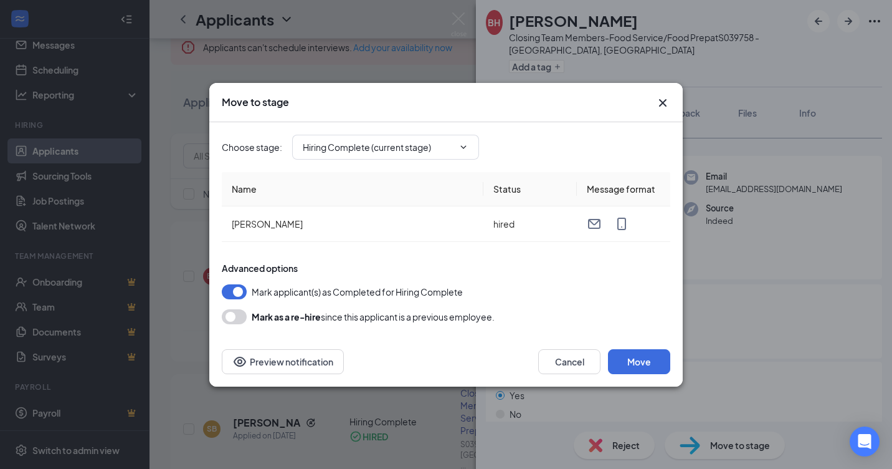
click at [232, 319] on button "button" at bounding box center [234, 316] width 25 height 15
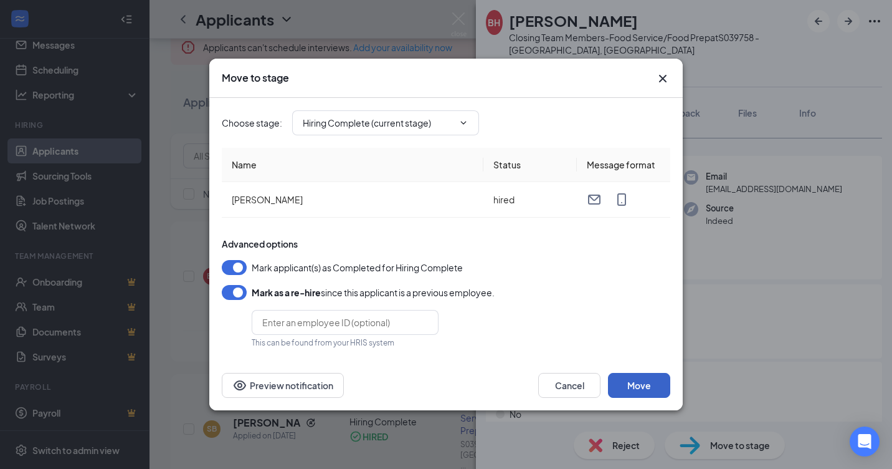
click at [668, 386] on button "Move" at bounding box center [639, 385] width 62 height 25
click at [667, 79] on icon "Cross" at bounding box center [662, 78] width 15 height 15
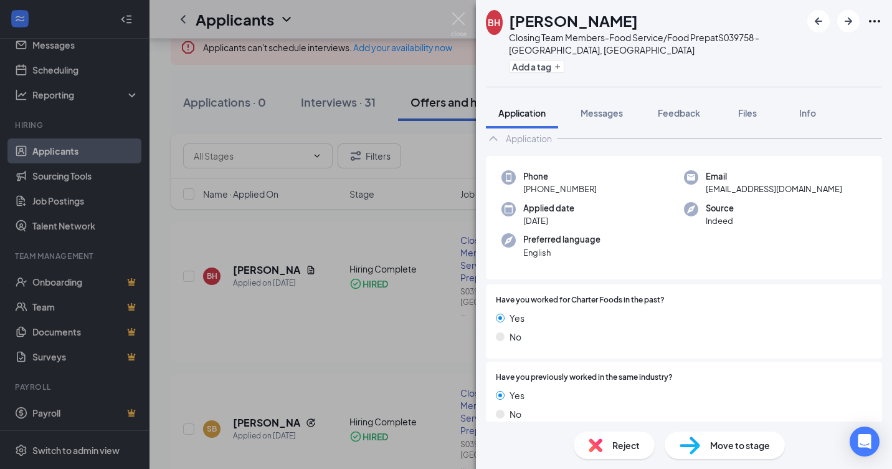
click at [341, 278] on div "BH [PERSON_NAME] Closing Team Members-Food Service/Food Prep at S039758 - [GEOG…" at bounding box center [446, 234] width 892 height 469
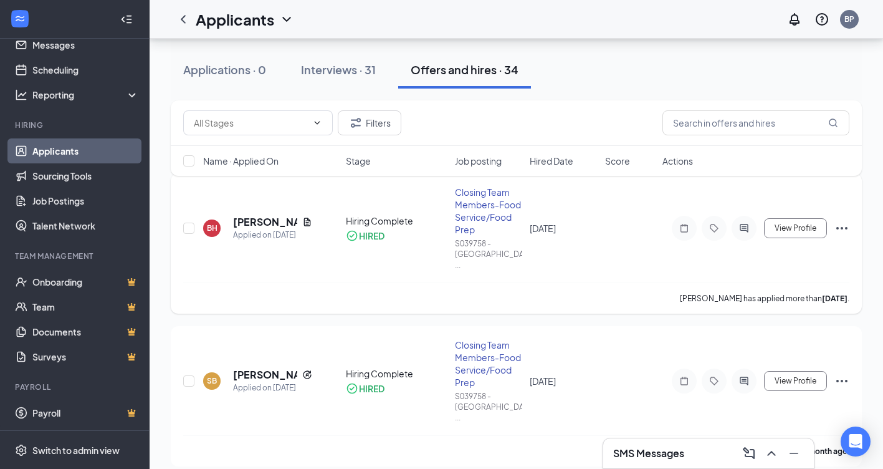
scroll to position [187, 0]
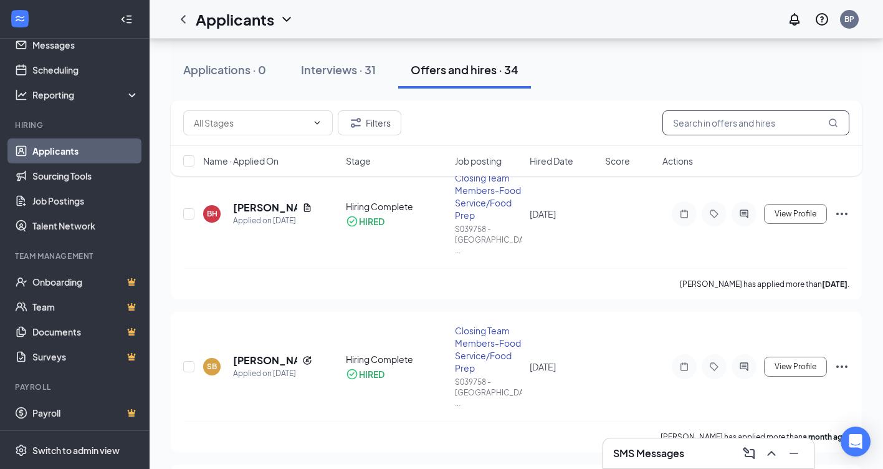
click at [700, 120] on input "text" at bounding box center [755, 122] width 187 height 25
click at [386, 66] on button "Interviews · 31" at bounding box center [338, 69] width 100 height 37
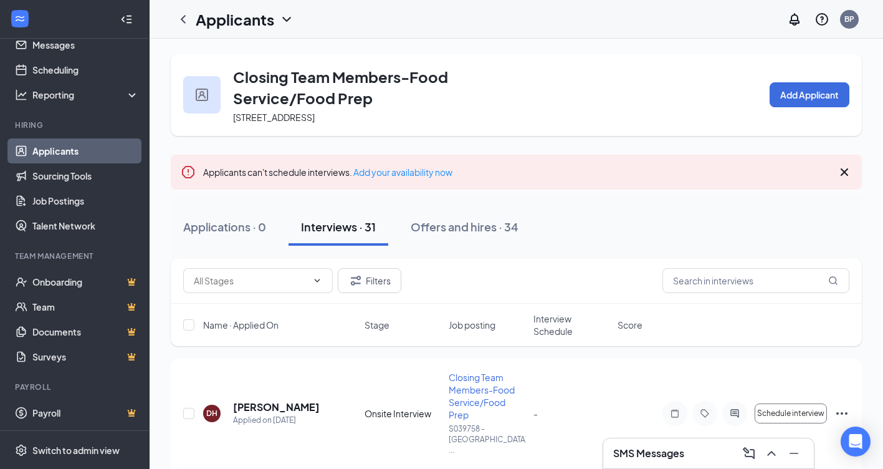
click at [62, 156] on link "Applicants" at bounding box center [85, 150] width 107 height 25
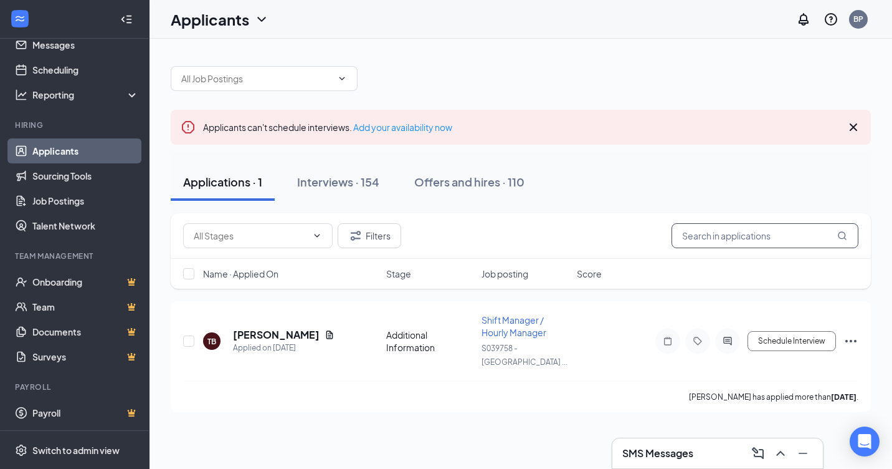
click at [753, 238] on input "text" at bounding box center [765, 235] width 187 height 25
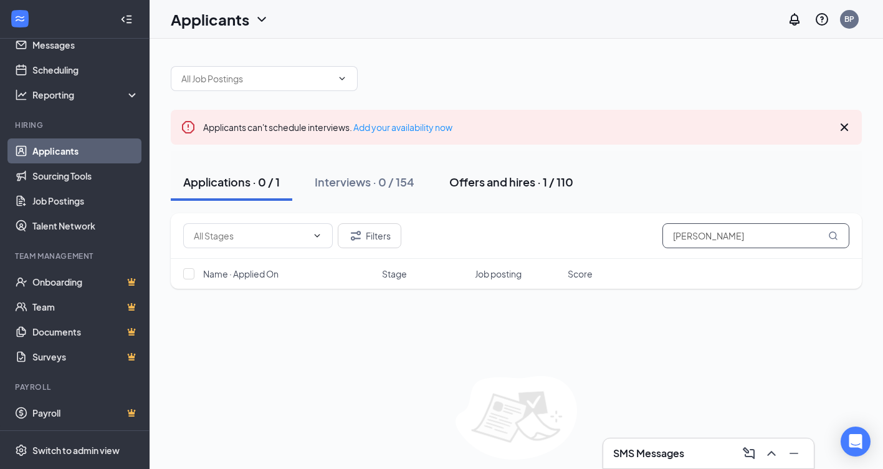
type input "[PERSON_NAME]"
click at [515, 179] on div "Offers and hires · 1 / 110" at bounding box center [511, 182] width 124 height 16
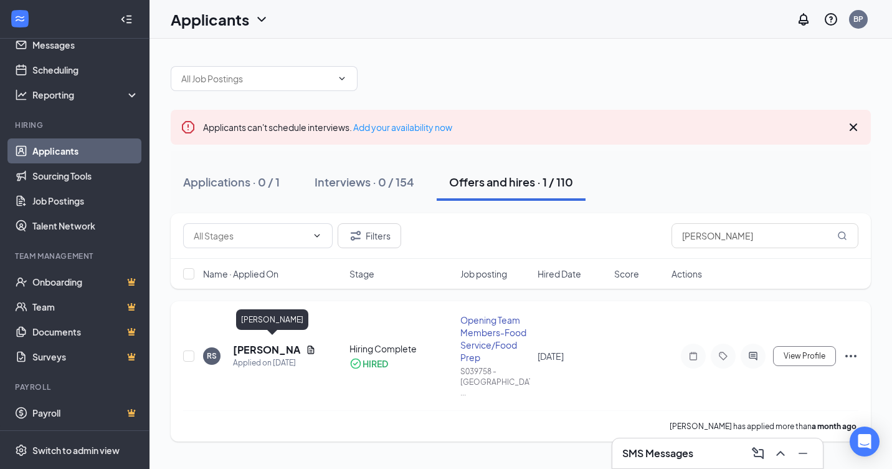
click at [247, 343] on h5 "[PERSON_NAME]" at bounding box center [267, 350] width 68 height 14
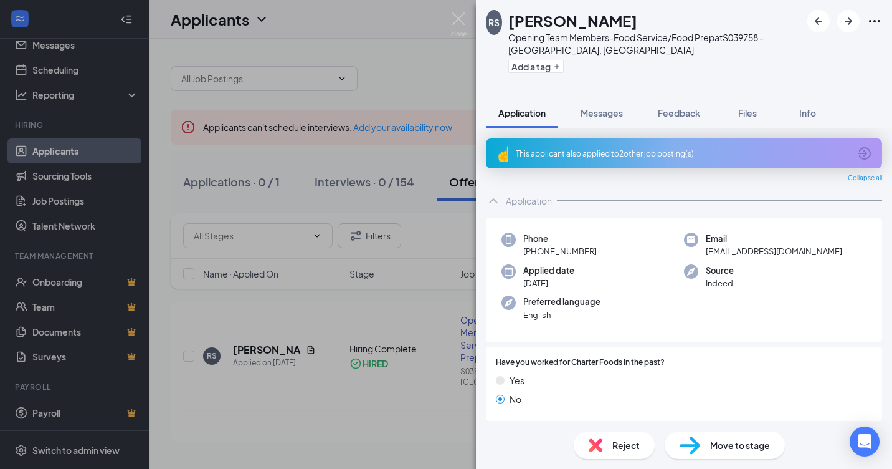
click at [721, 450] on span "Move to stage" at bounding box center [740, 445] width 60 height 14
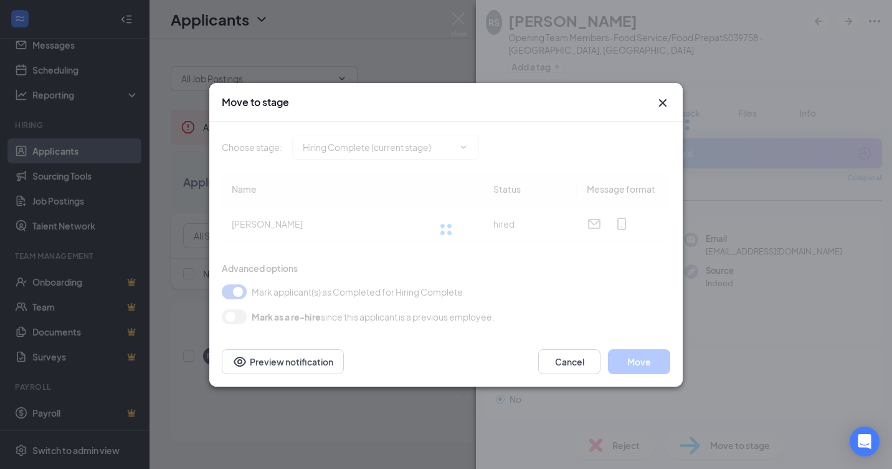
type input "Hiring Complete (current stage)"
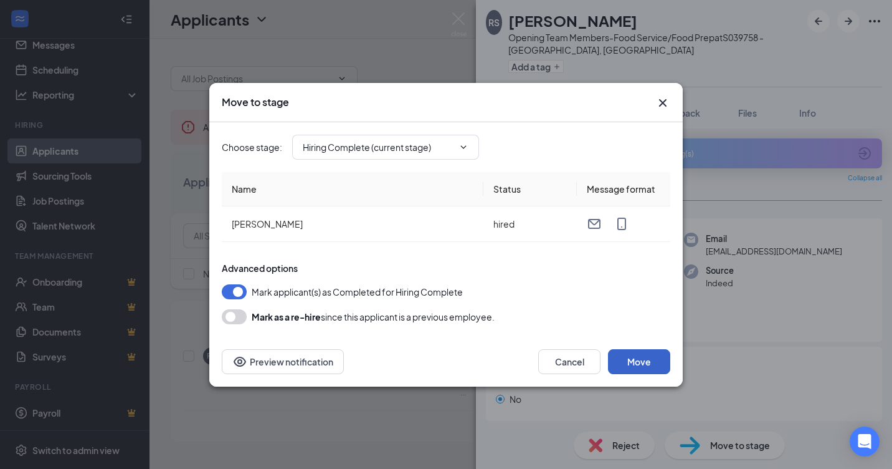
click at [651, 360] on button "Move" at bounding box center [639, 361] width 62 height 25
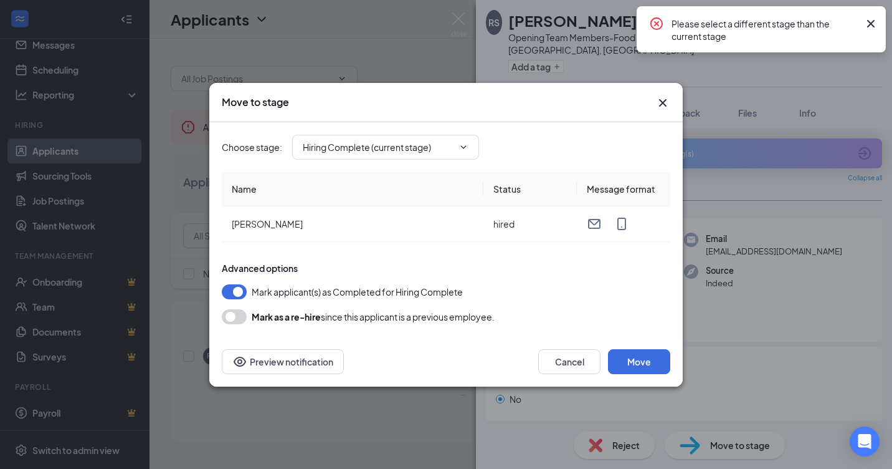
click at [865, 24] on icon "Cross" at bounding box center [871, 23] width 15 height 15
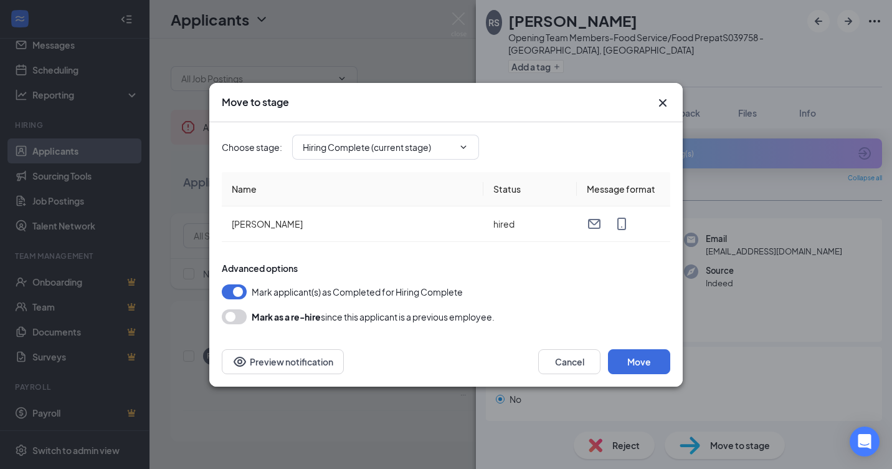
click at [662, 103] on icon "Cross" at bounding box center [662, 101] width 7 height 7
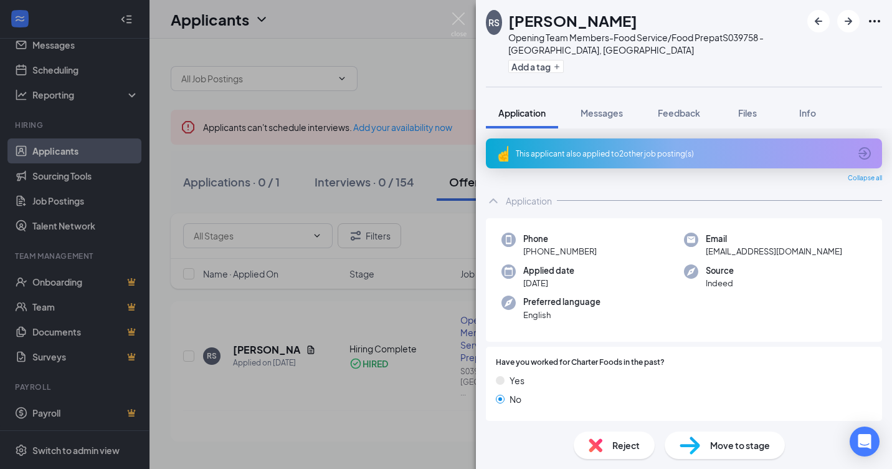
click at [457, 65] on div "RS [PERSON_NAME] Opening Team Members-Food Service/Food Prep at S039758 - [GEOG…" at bounding box center [446, 234] width 892 height 469
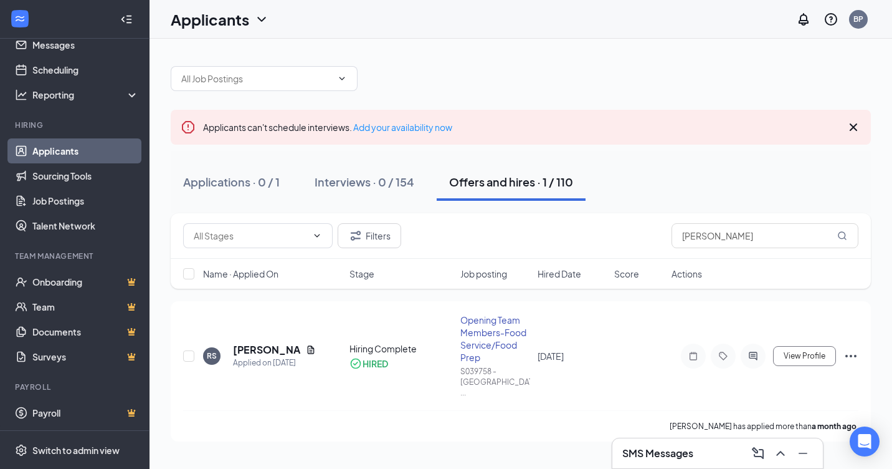
click at [59, 150] on link "Applicants" at bounding box center [85, 150] width 107 height 25
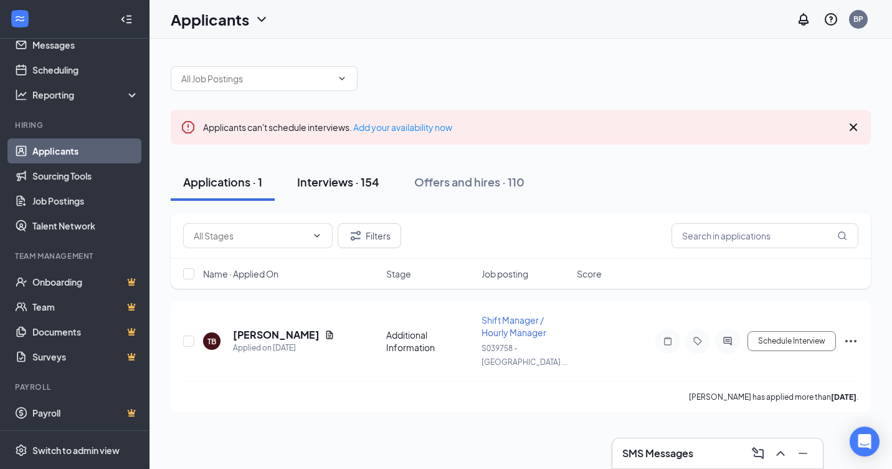
click at [351, 187] on div "Interviews · 154" at bounding box center [338, 182] width 82 height 16
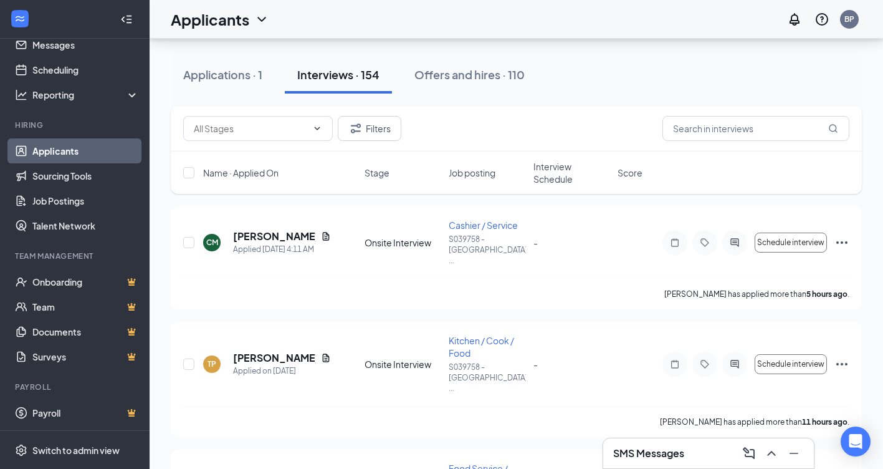
scroll to position [125, 0]
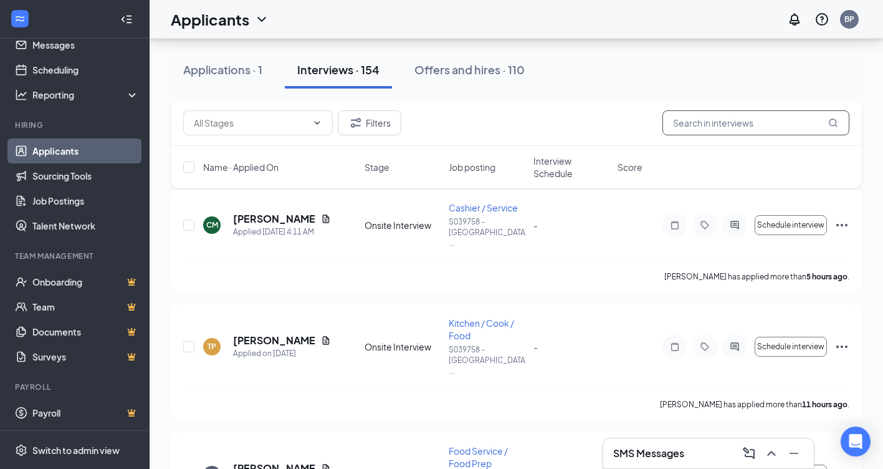
click at [709, 130] on input "text" at bounding box center [755, 122] width 187 height 25
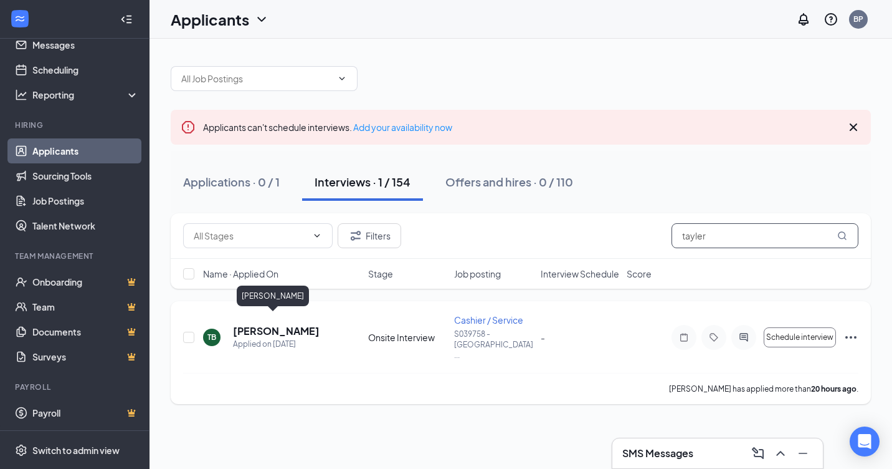
type input "tayler"
click at [269, 324] on h5 "[PERSON_NAME]" at bounding box center [276, 331] width 87 height 14
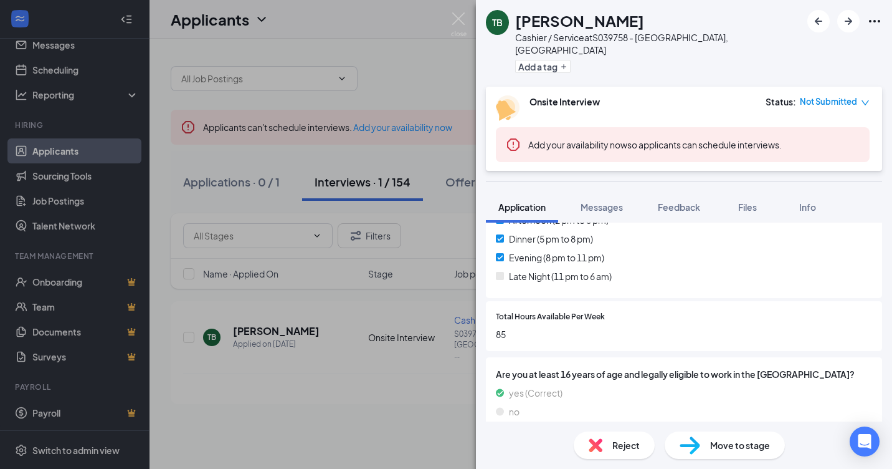
scroll to position [510, 0]
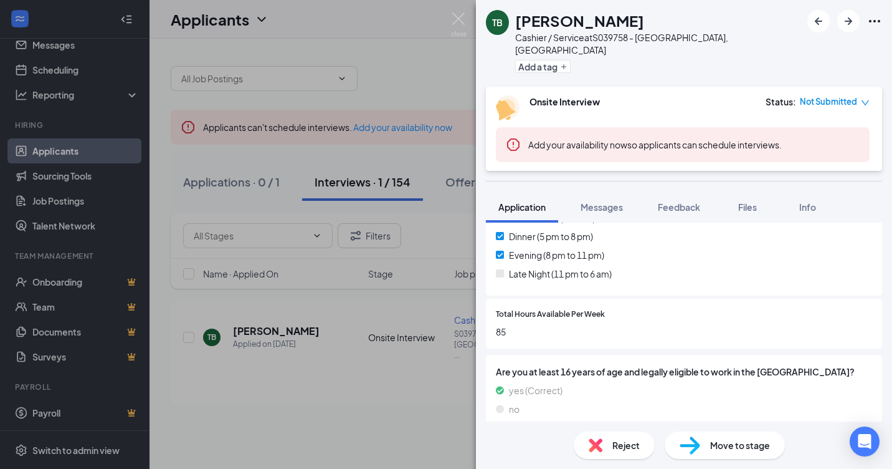
click at [725, 440] on span "Move to stage" at bounding box center [740, 445] width 60 height 14
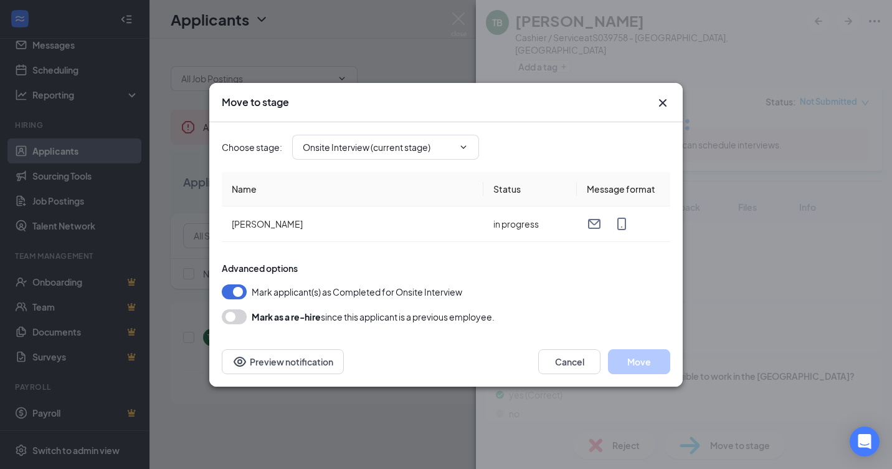
type input "Hiring Complete (final stage)"
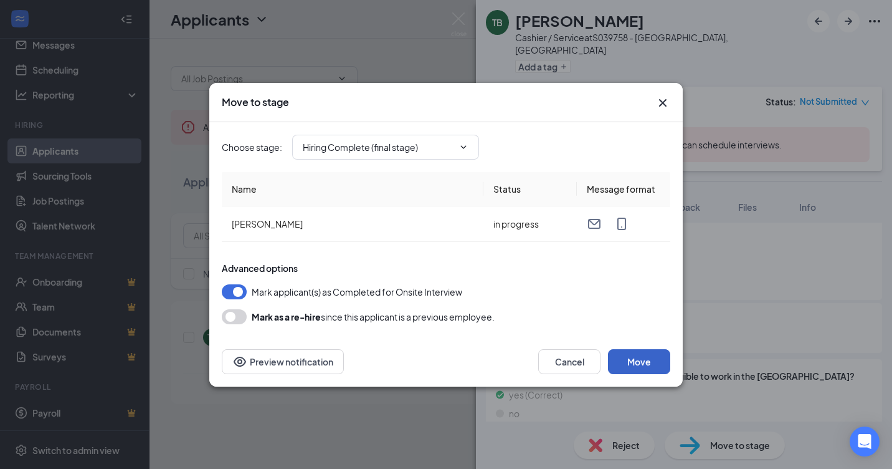
click at [624, 351] on button "Move" at bounding box center [639, 361] width 62 height 25
